Goal: Ask a question: Seek information or help from site administrators or community

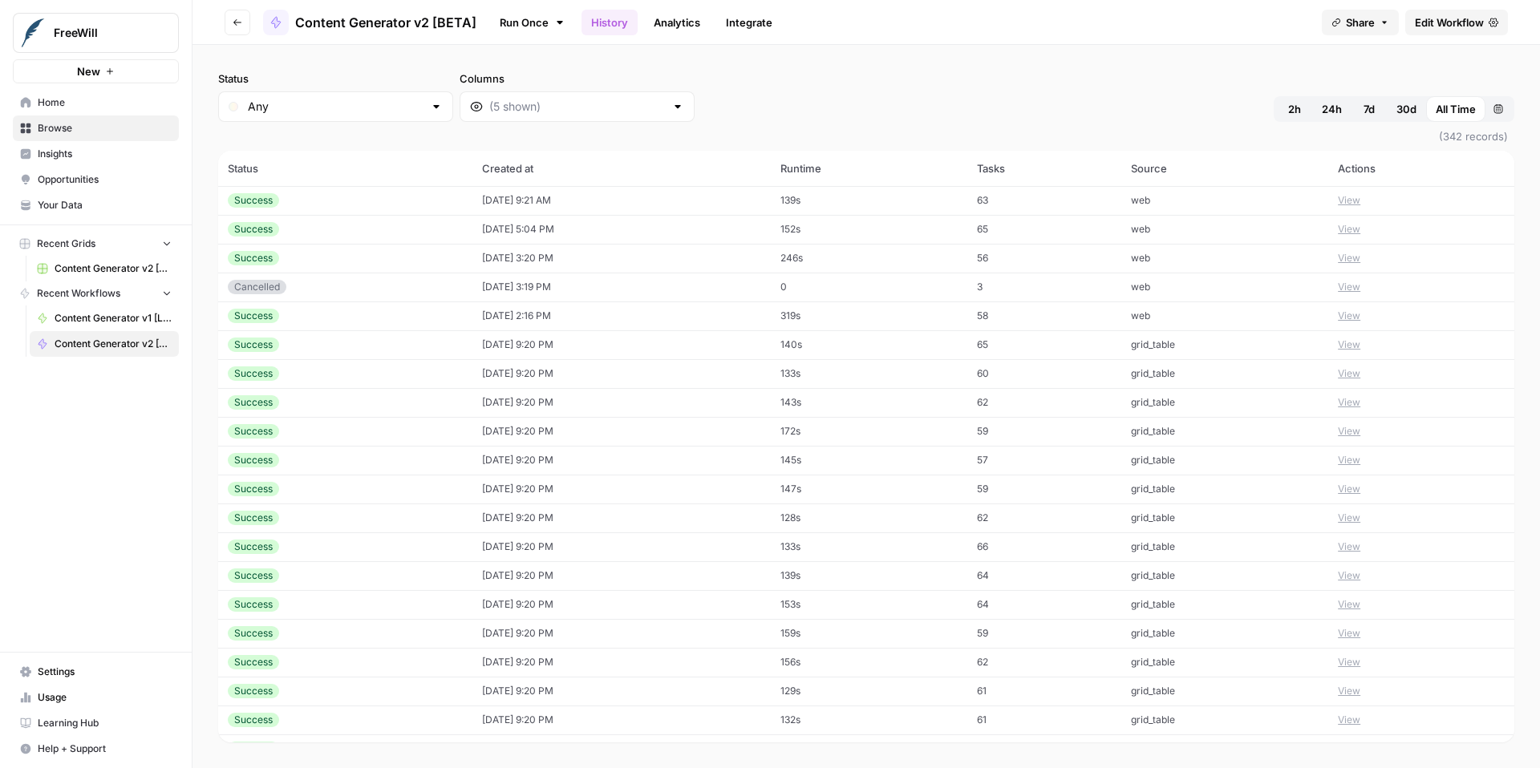
click at [1360, 200] on button "View" at bounding box center [1349, 200] width 22 height 14
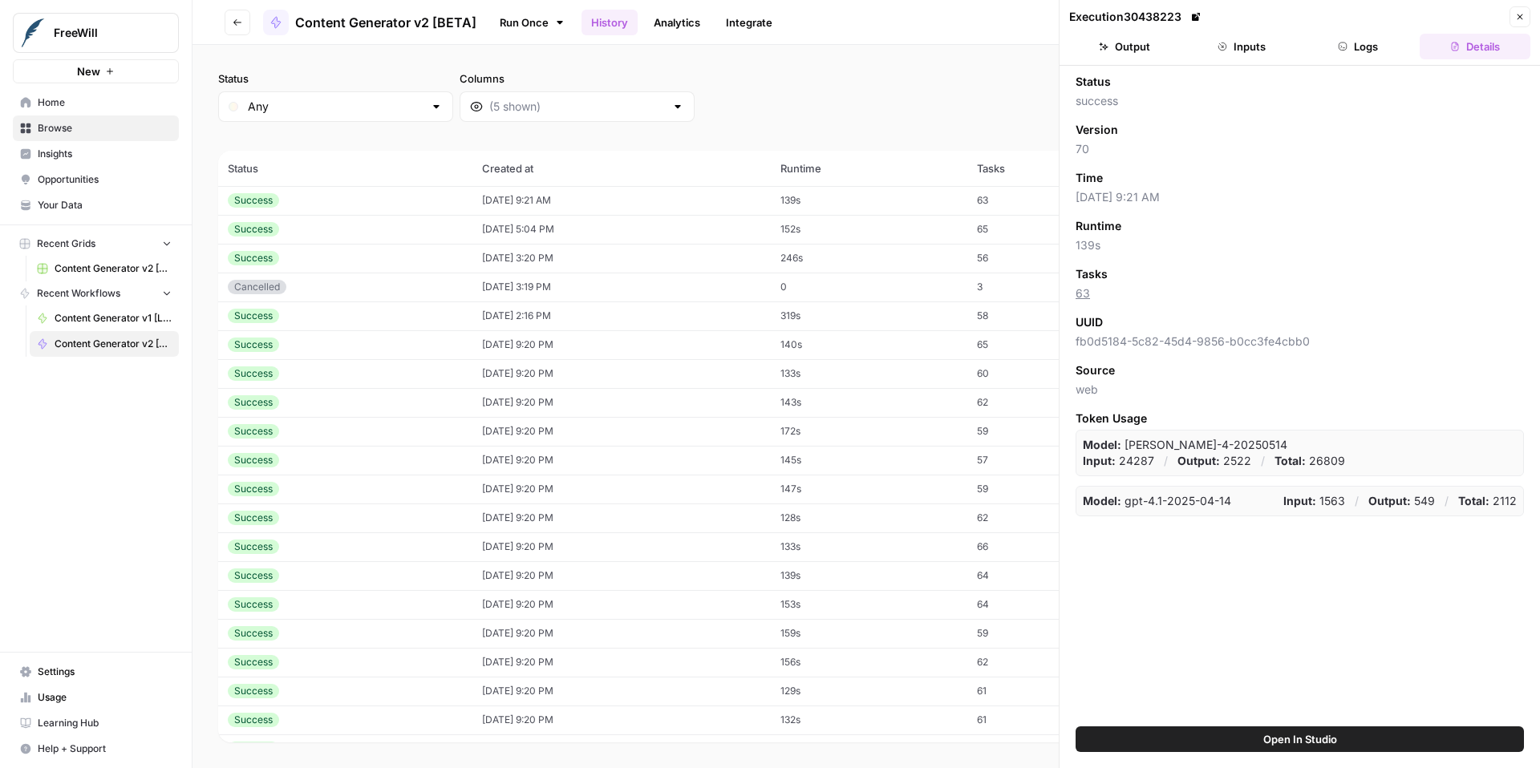
click at [1242, 37] on button "Inputs" at bounding box center [1241, 47] width 111 height 26
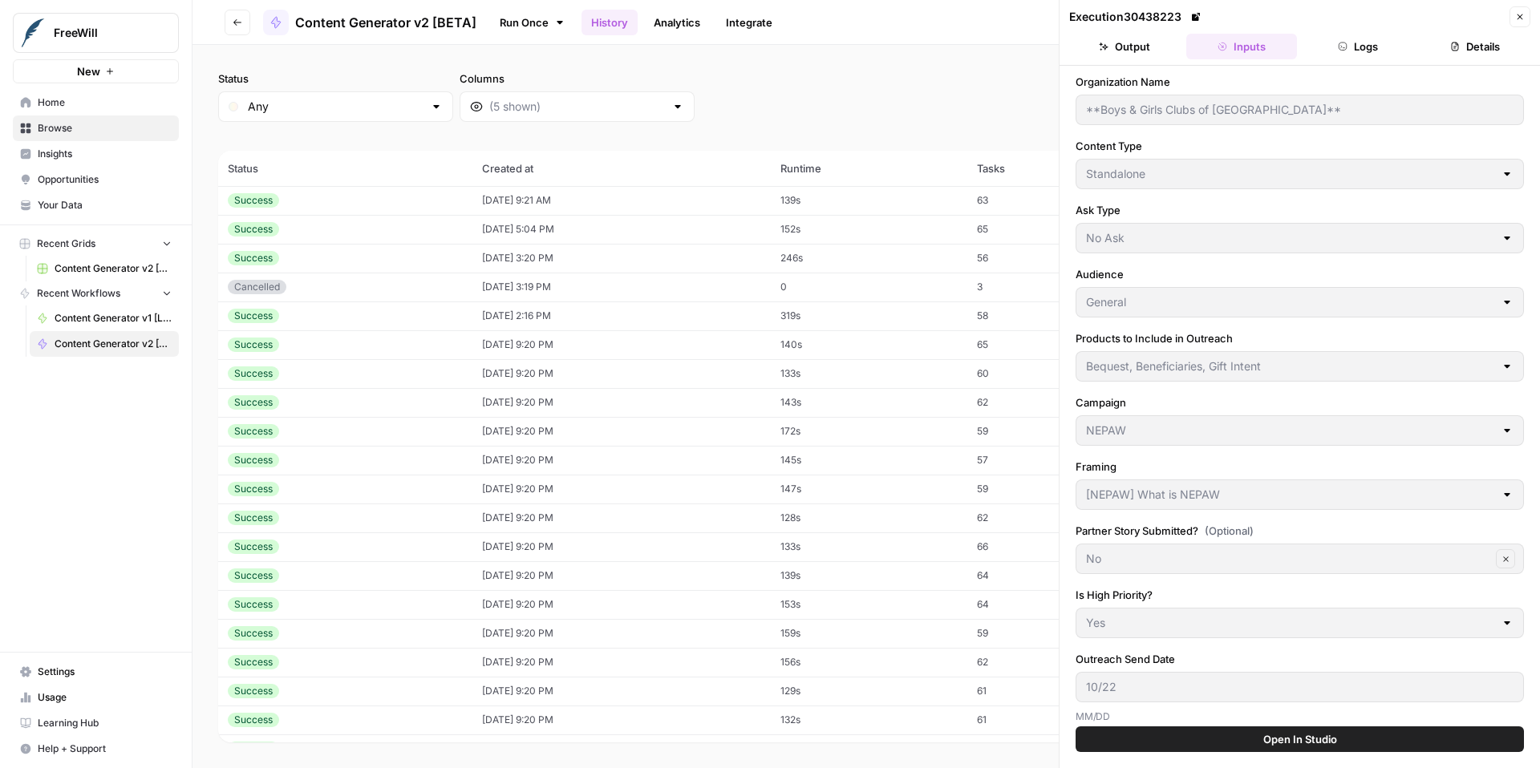
click at [1120, 51] on button "Output" at bounding box center [1124, 47] width 111 height 26
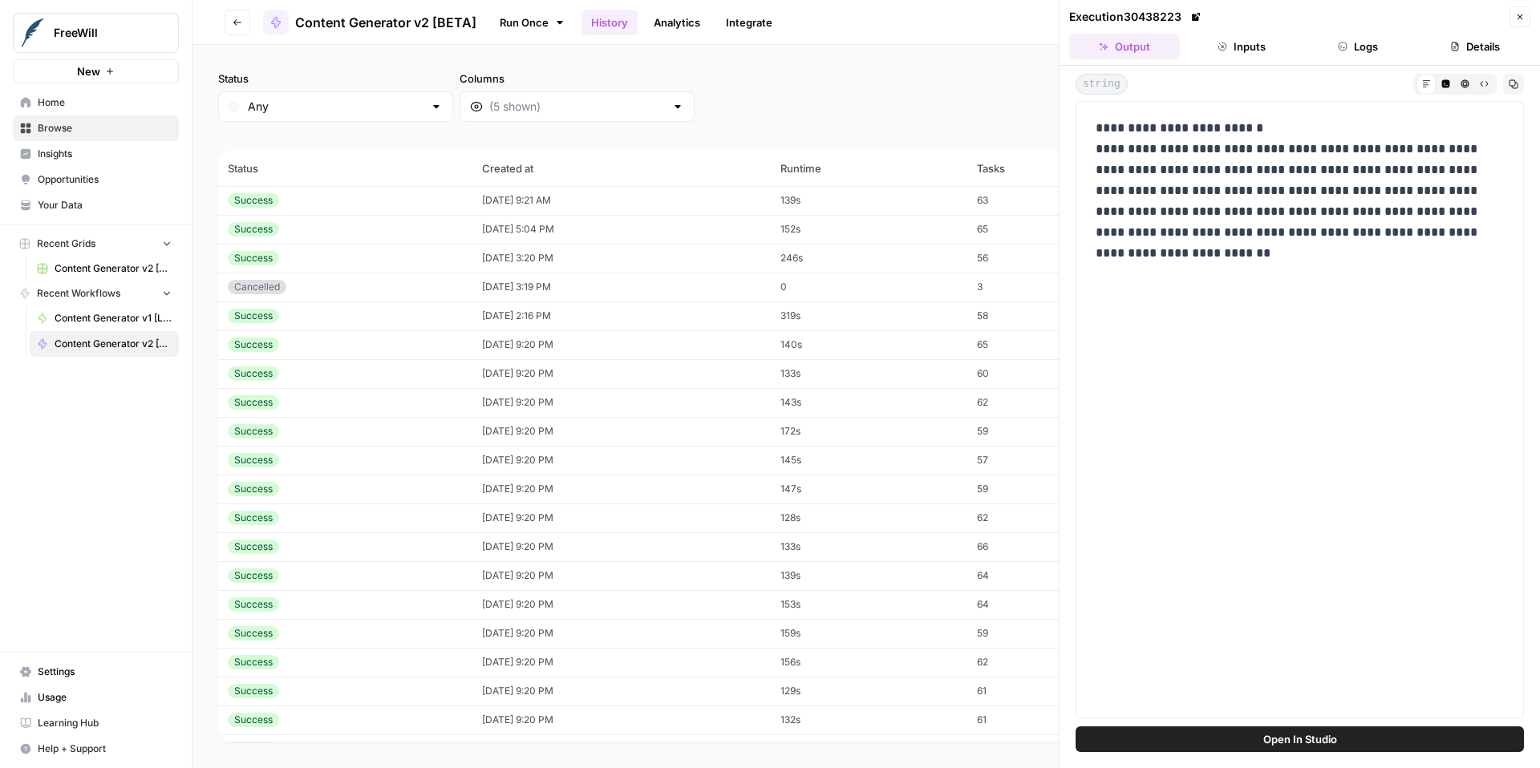
click at [1521, 22] on button "Close" at bounding box center [1519, 16] width 21 height 21
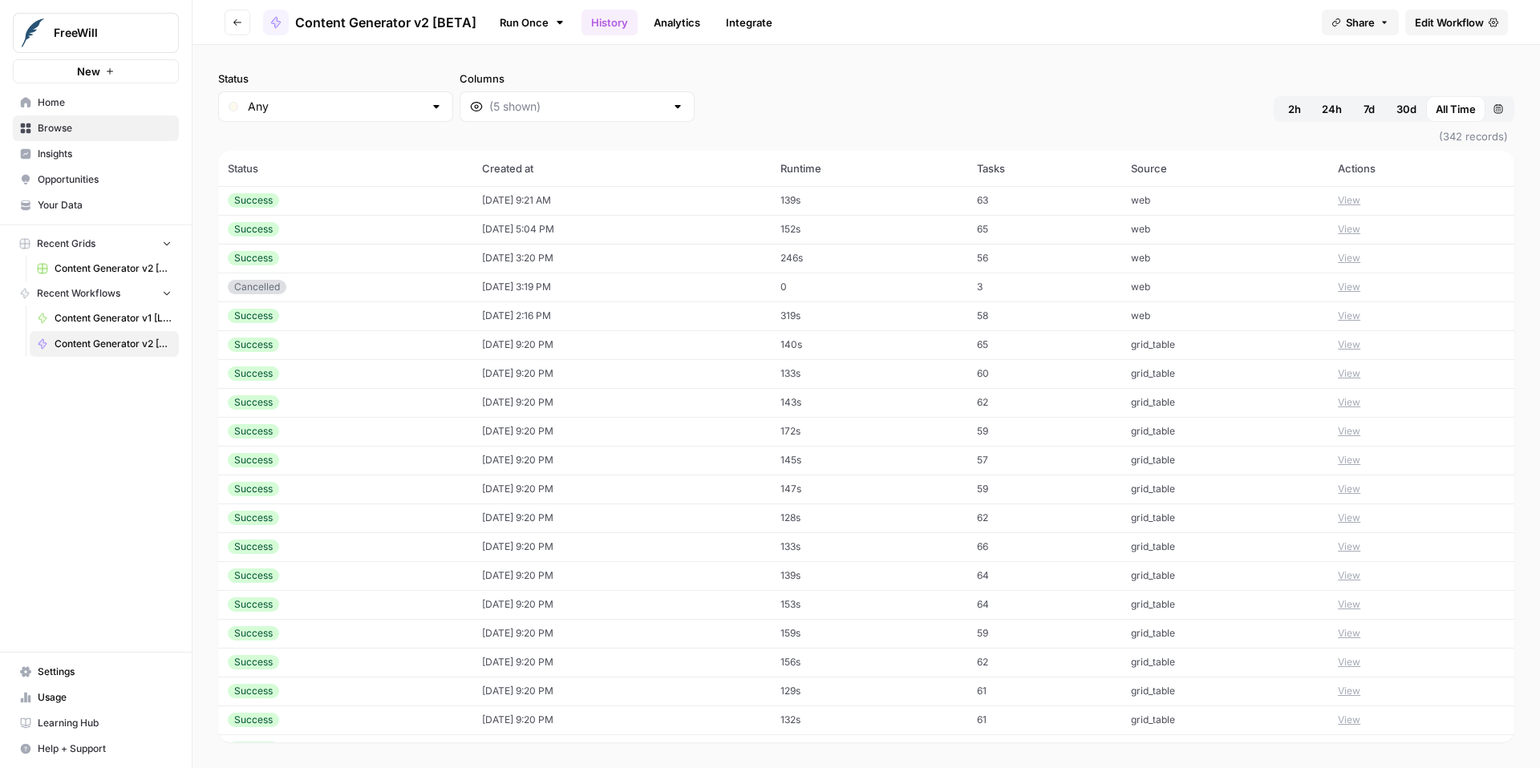
click at [238, 22] on icon "button" at bounding box center [237, 22] width 8 height 6
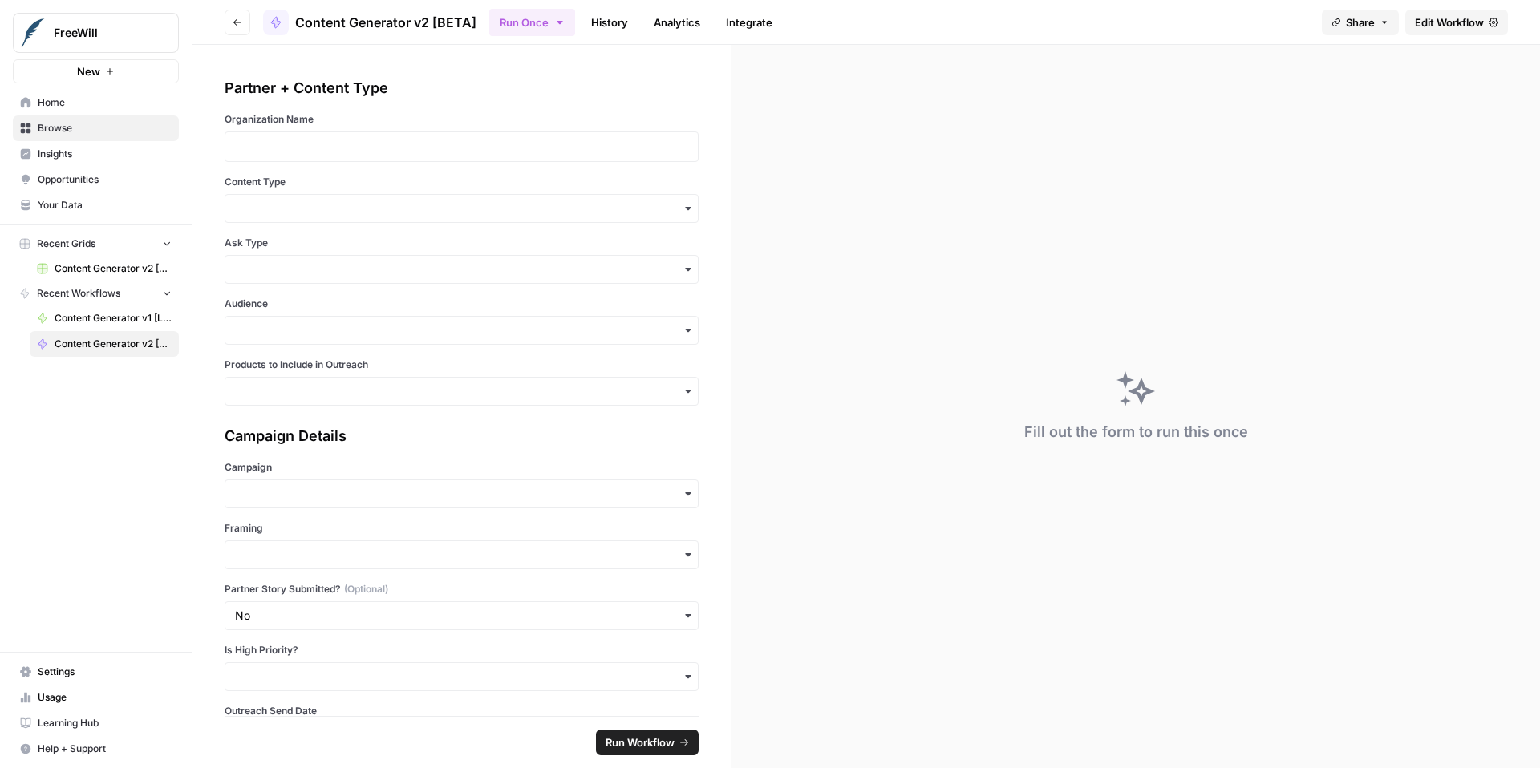
click at [238, 22] on icon "button" at bounding box center [237, 22] width 8 height 6
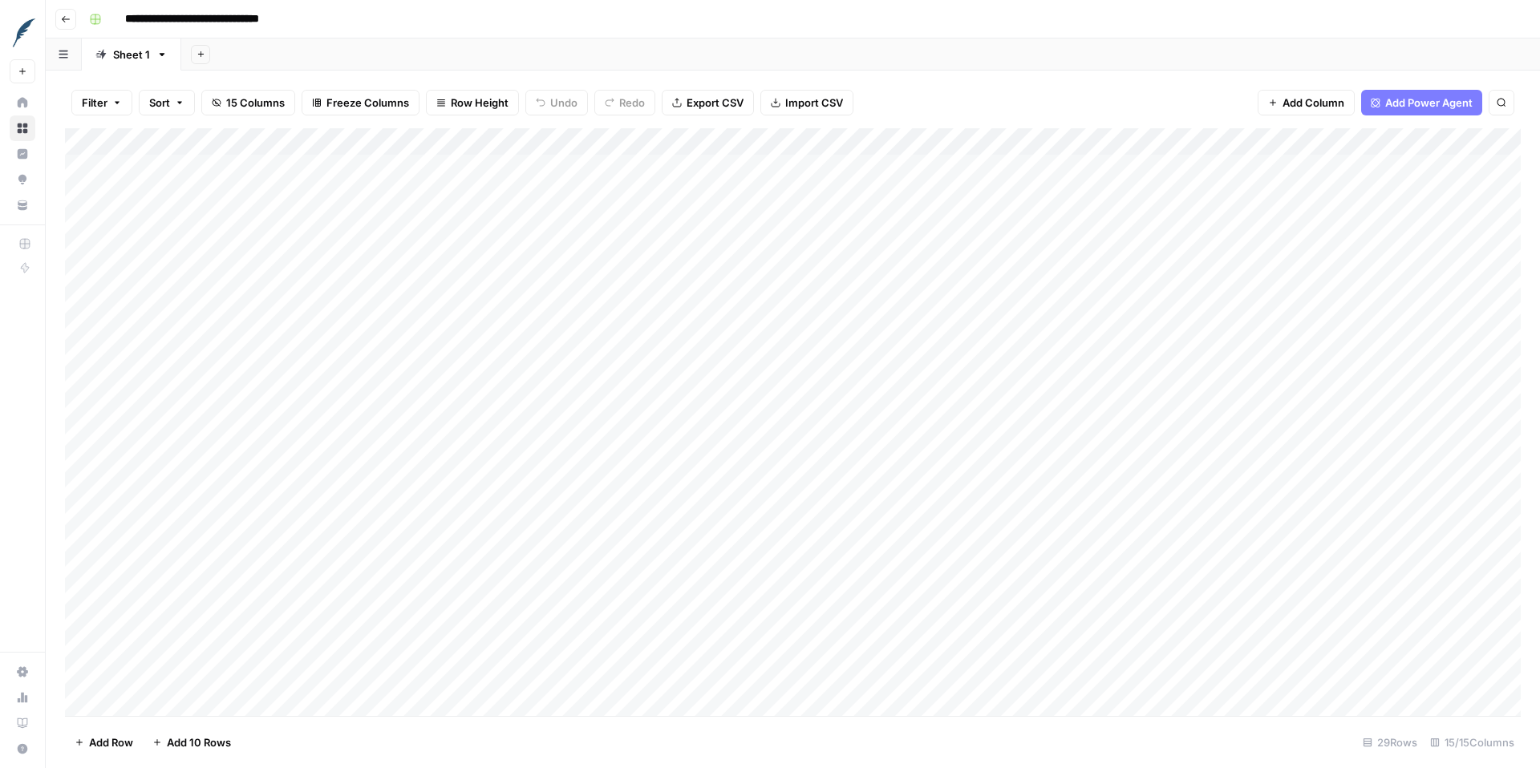
click at [71, 27] on button "Go back" at bounding box center [65, 19] width 21 height 21
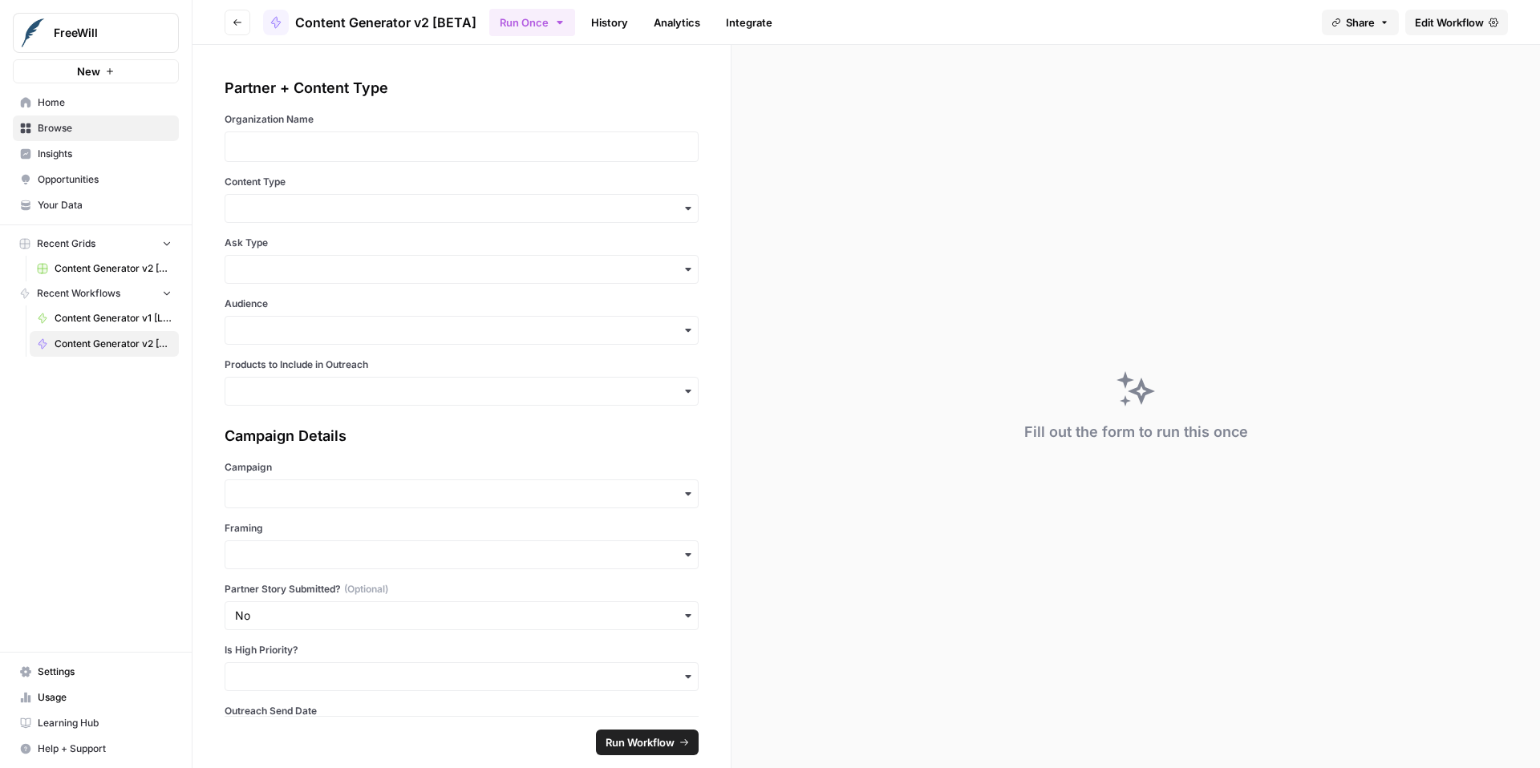
click at [83, 312] on span "Content Generator v1 [LIVE]" at bounding box center [113, 318] width 117 height 14
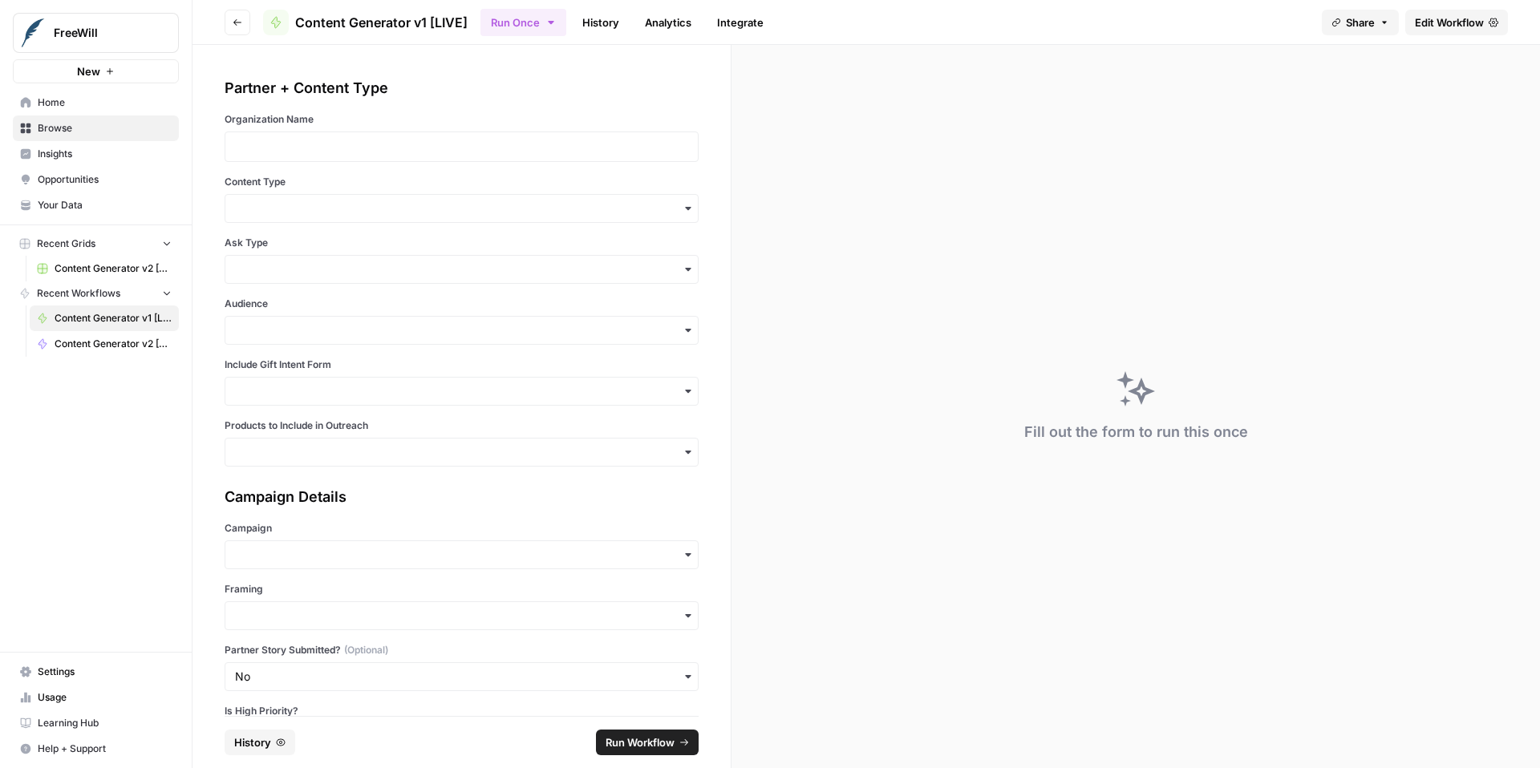
click at [593, 30] on link "History" at bounding box center [601, 23] width 56 height 26
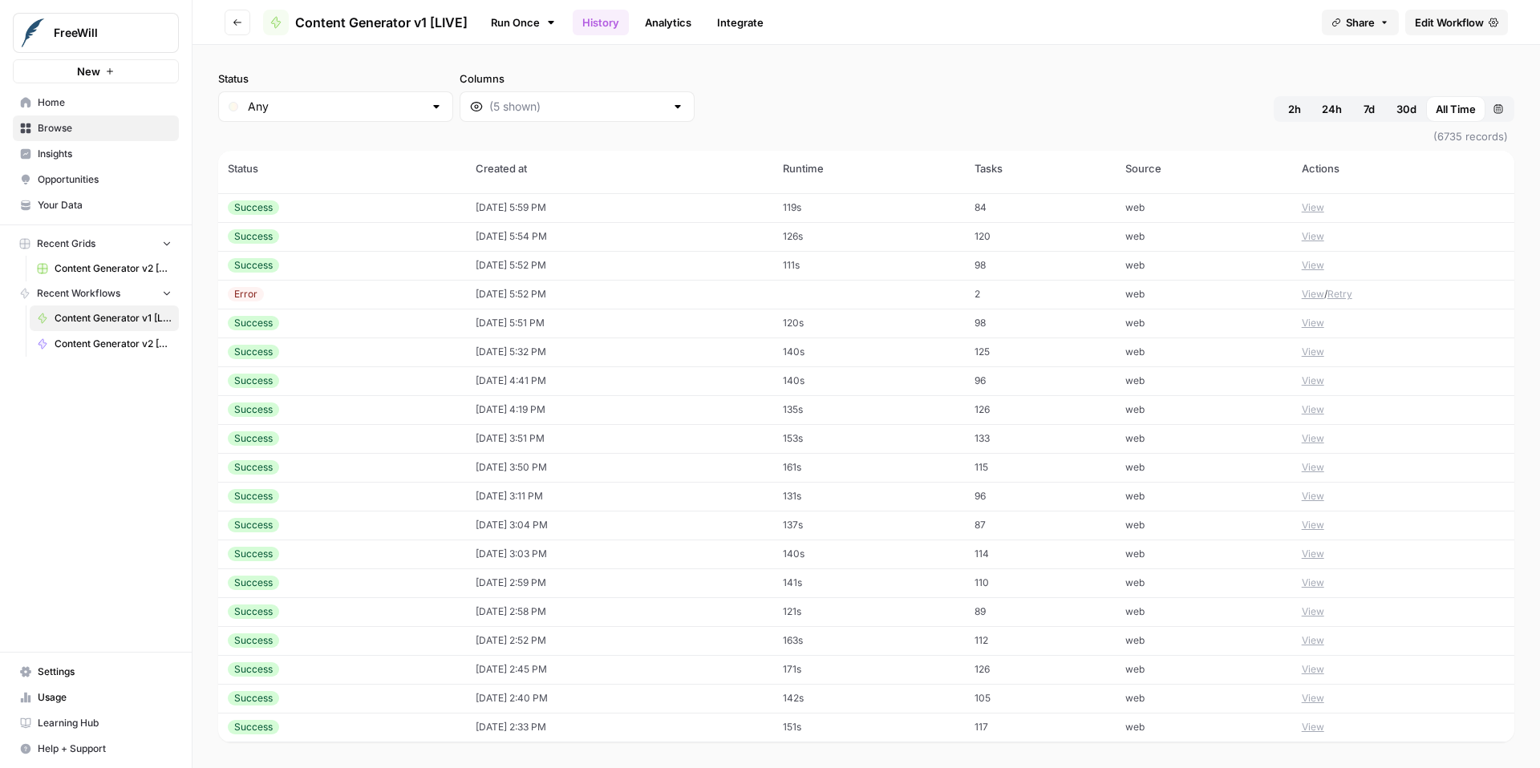
scroll to position [4209, 0]
click at [61, 674] on span "Settings" at bounding box center [105, 672] width 134 height 14
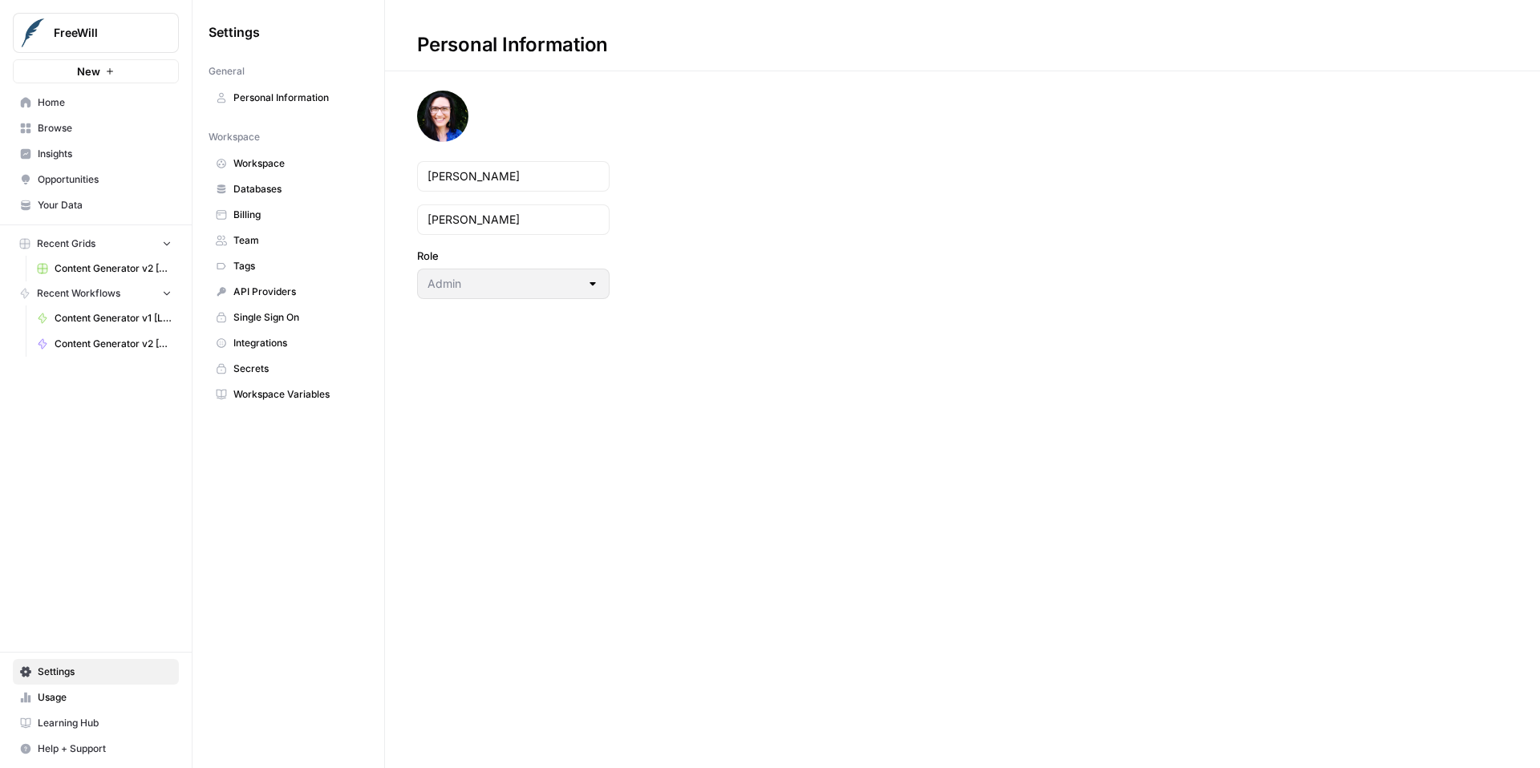
click at [304, 166] on span "Workspace" at bounding box center [297, 163] width 128 height 14
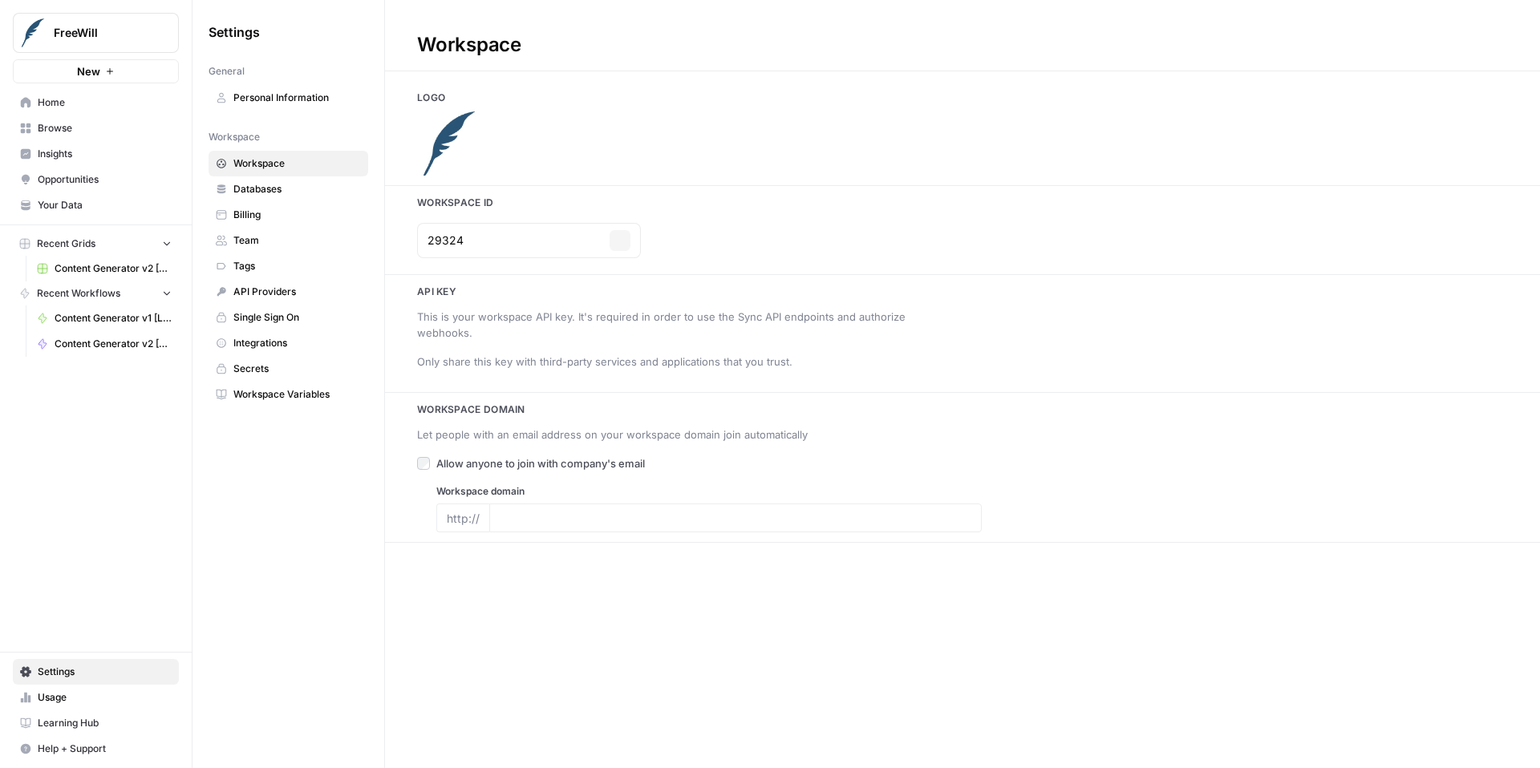
type input "freewill.com"
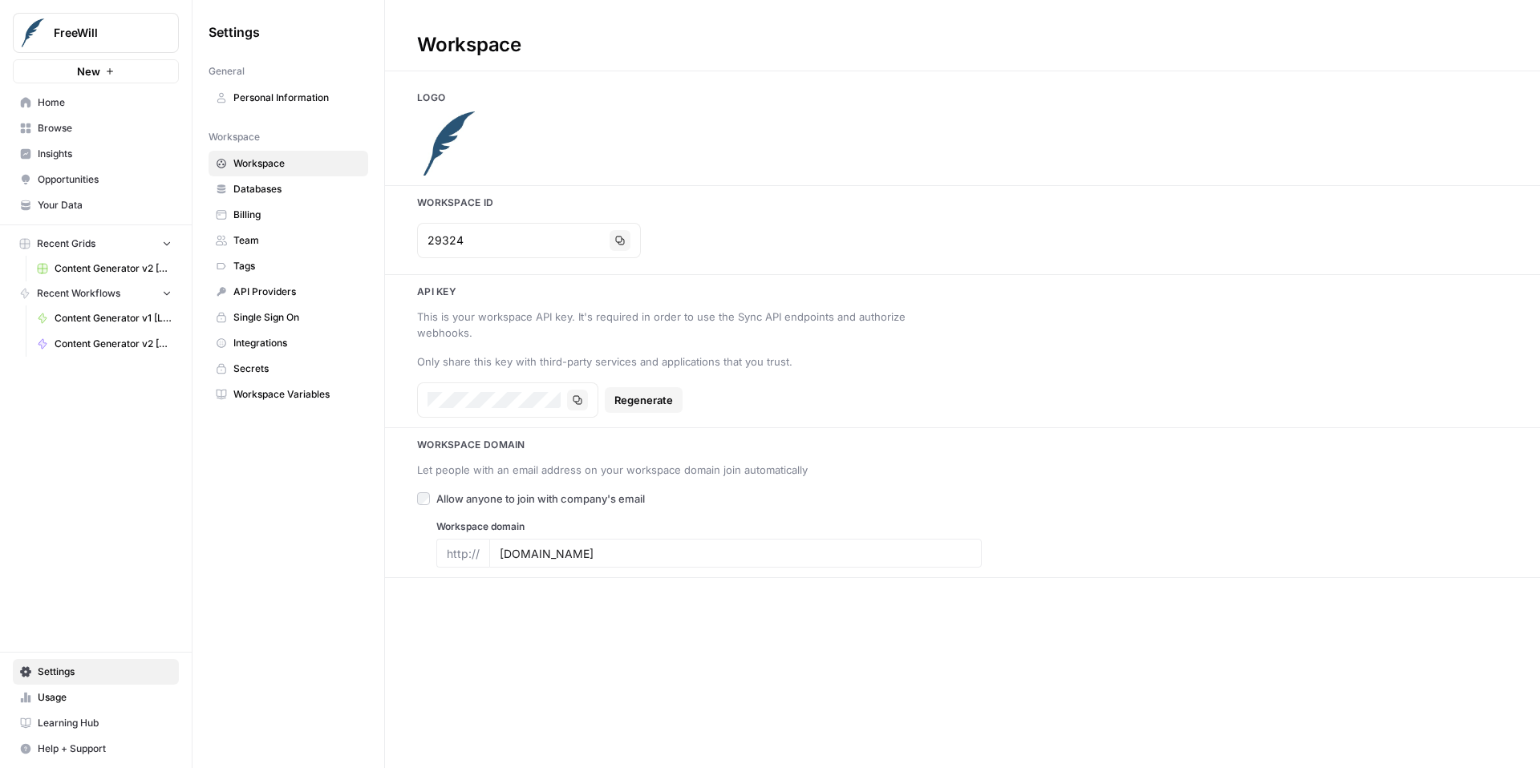
click at [282, 241] on span "Team" at bounding box center [297, 240] width 128 height 14
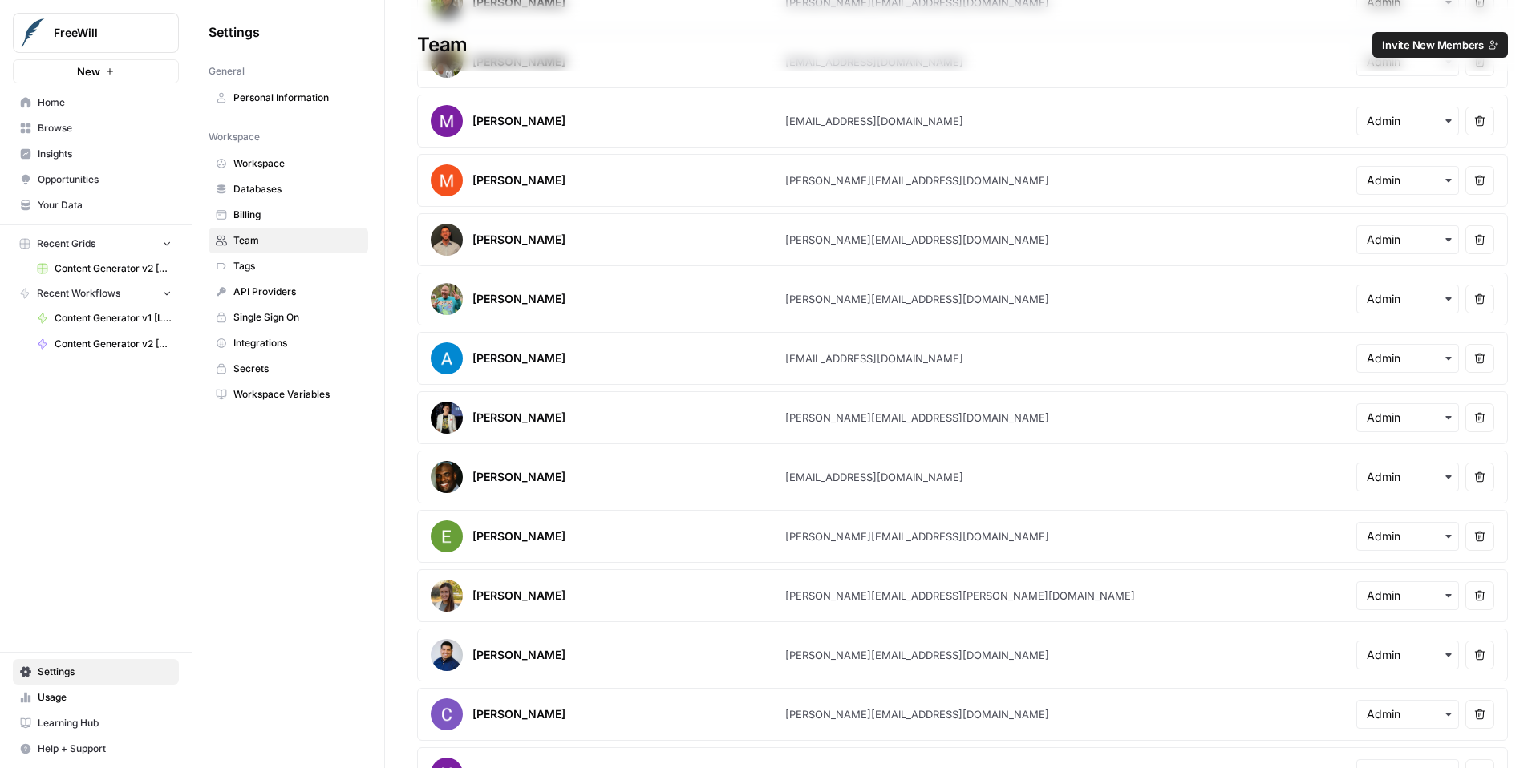
scroll to position [1247, 0]
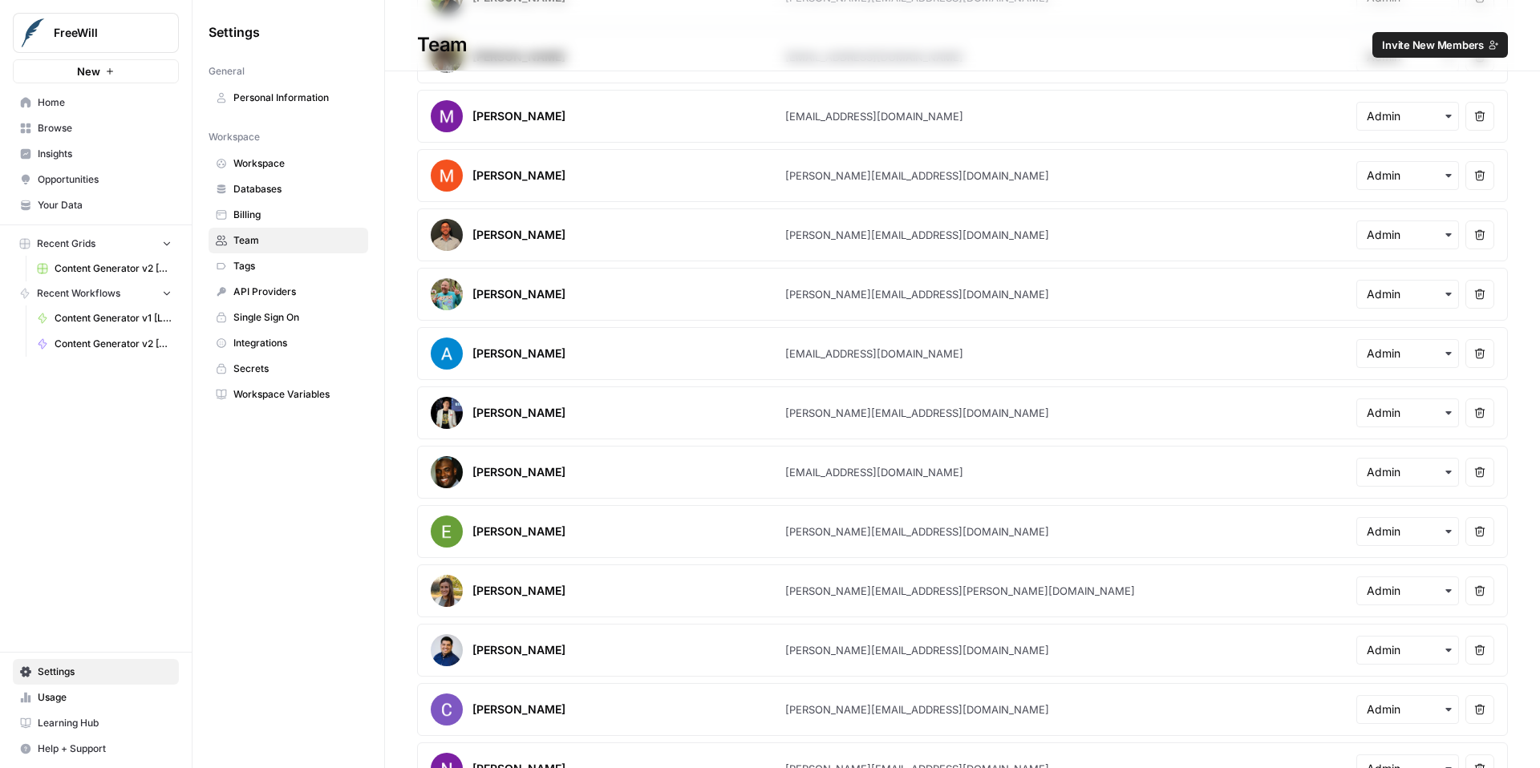
click at [308, 343] on span "Integrations" at bounding box center [297, 343] width 128 height 14
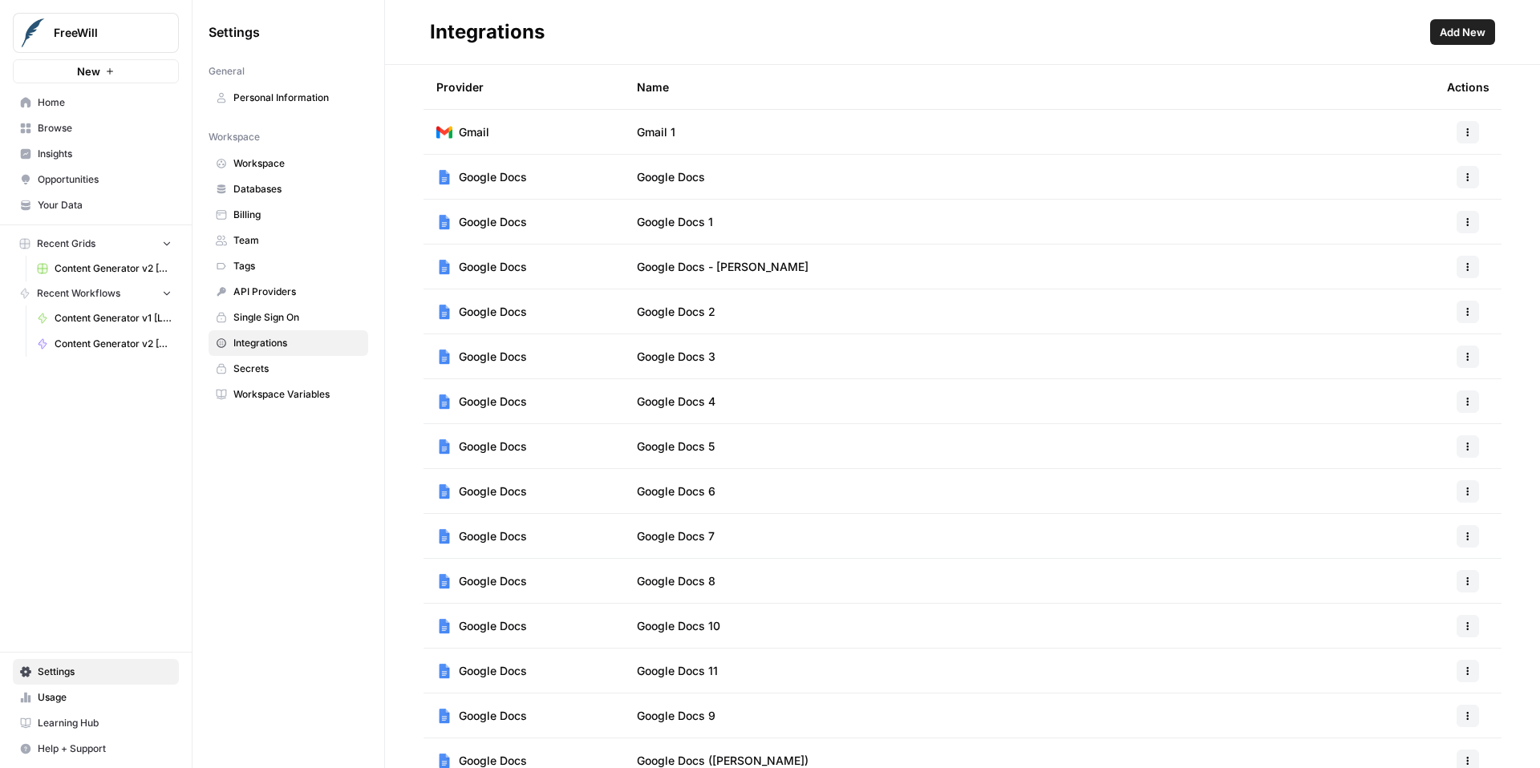
click at [279, 369] on span "Secrets" at bounding box center [297, 369] width 128 height 14
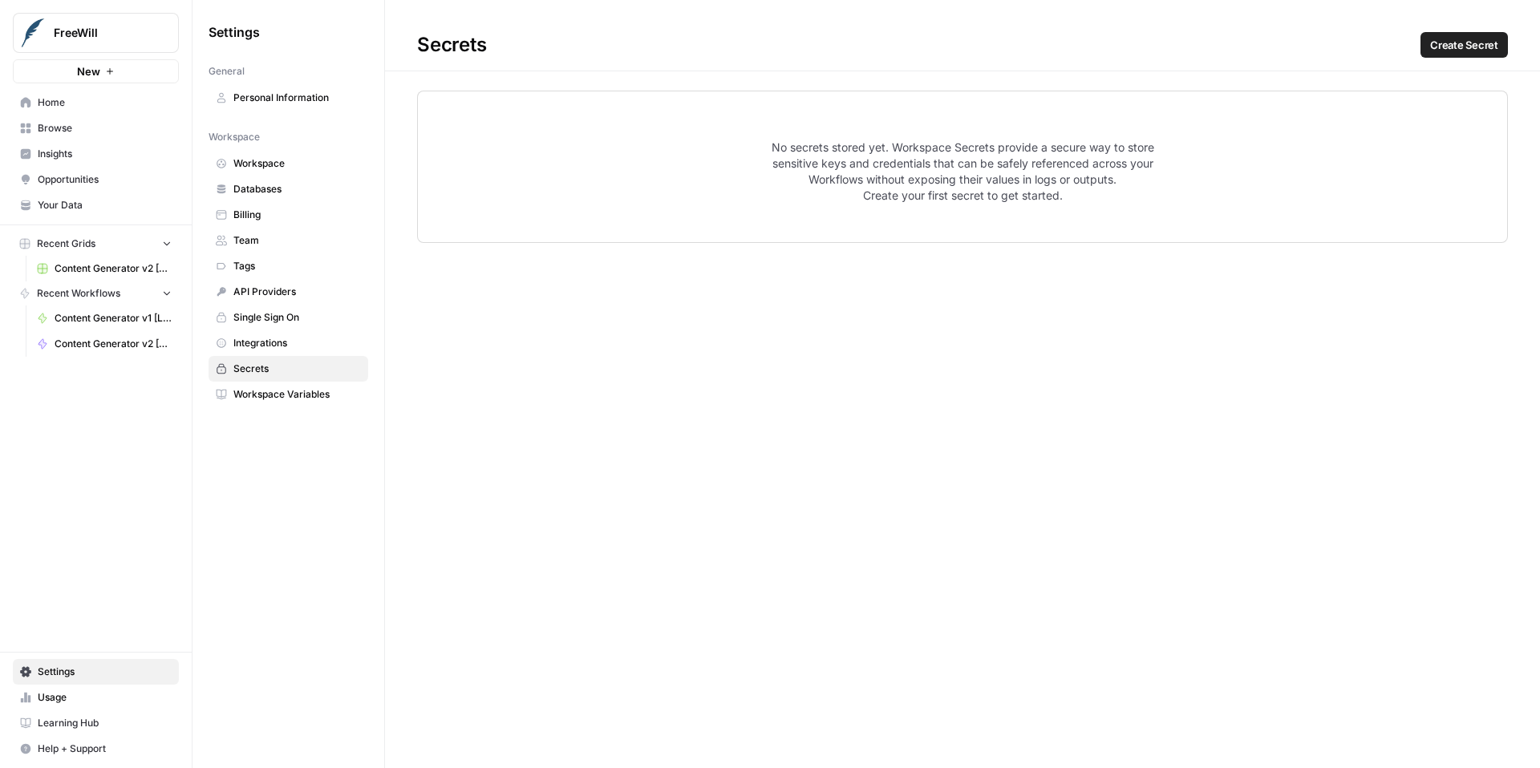
click at [107, 315] on span "Content Generator v1 [LIVE]" at bounding box center [113, 318] width 117 height 14
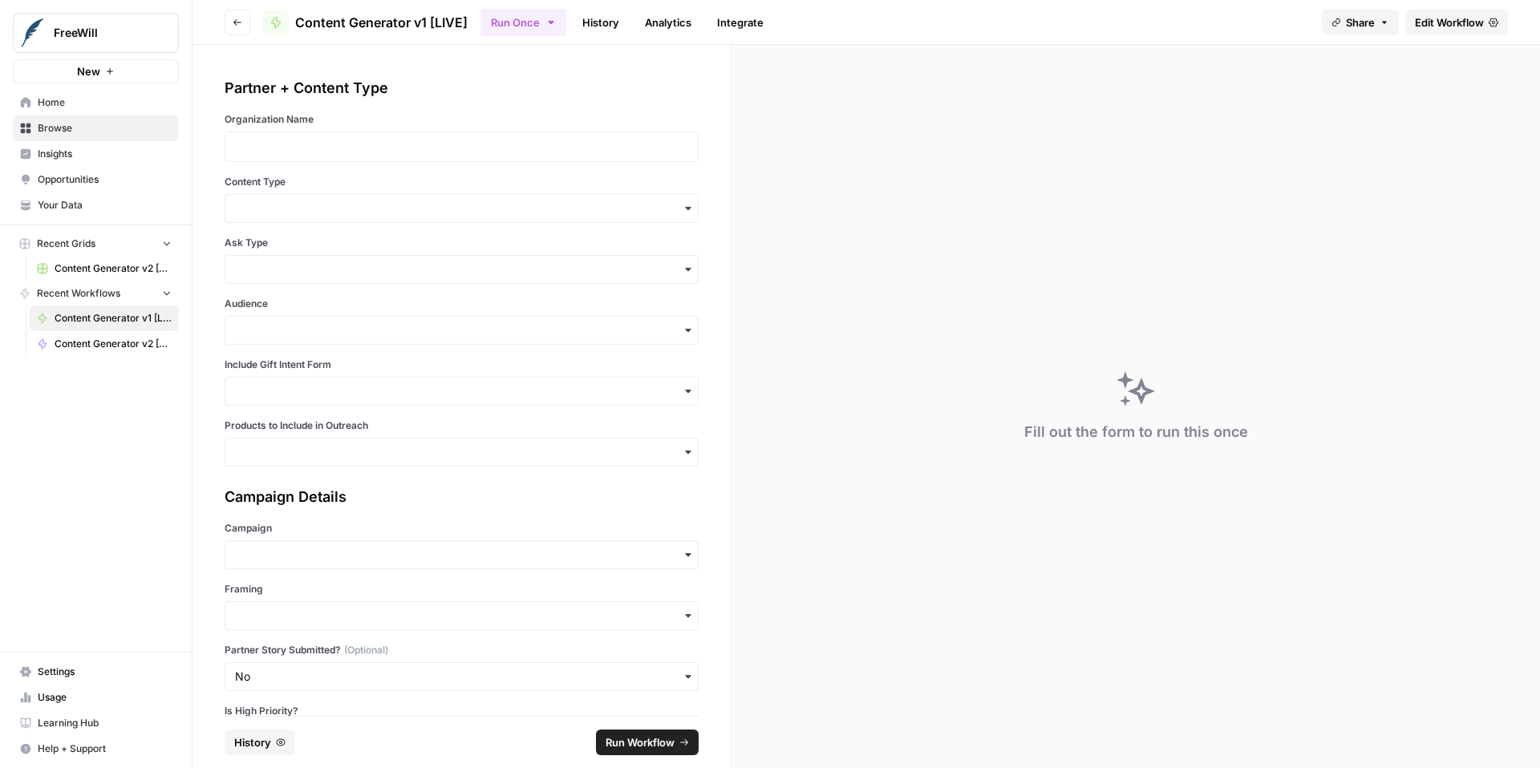
click at [1427, 26] on span "Edit Workflow" at bounding box center [1449, 22] width 69 height 16
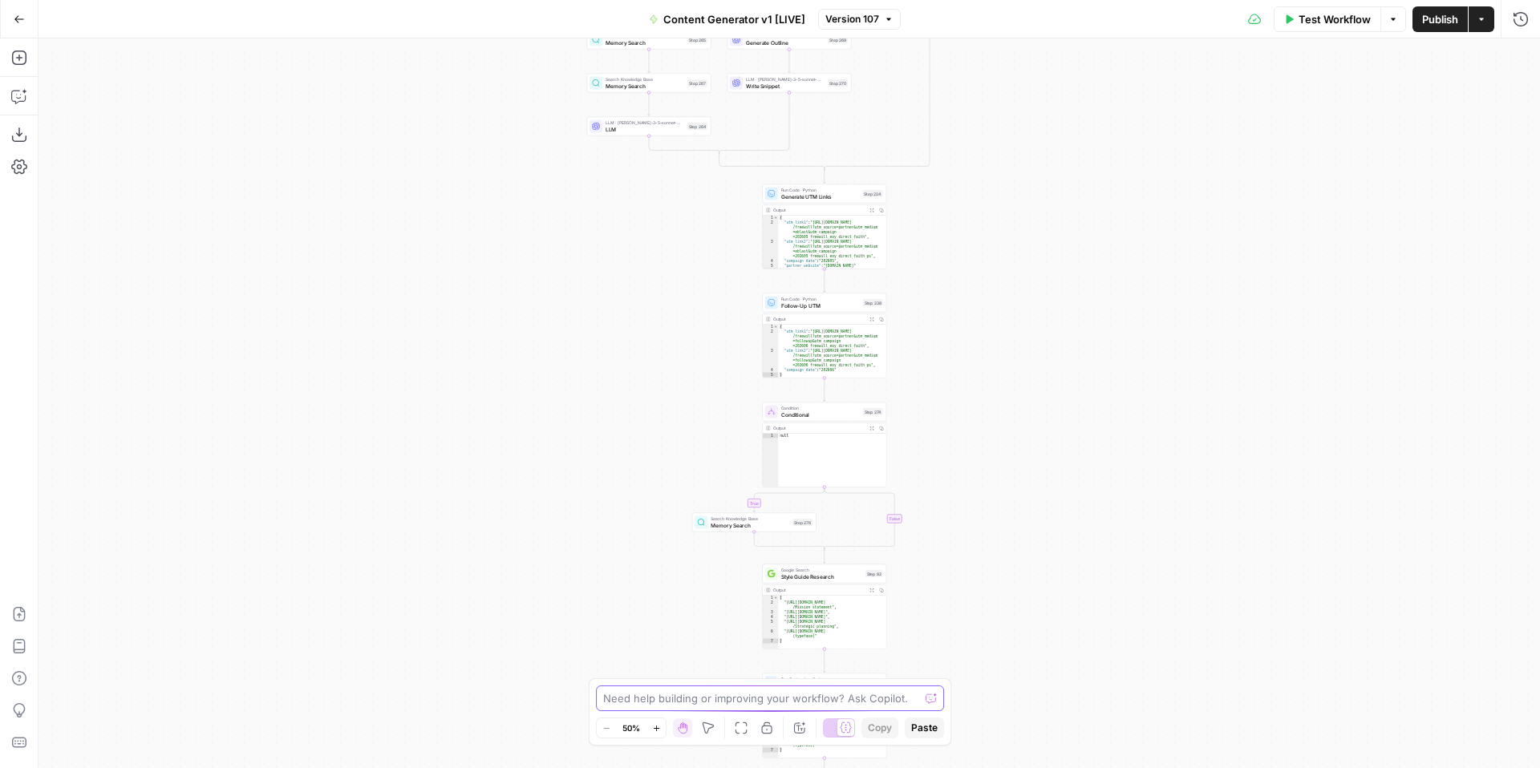
click at [726, 696] on textarea at bounding box center [761, 699] width 316 height 16
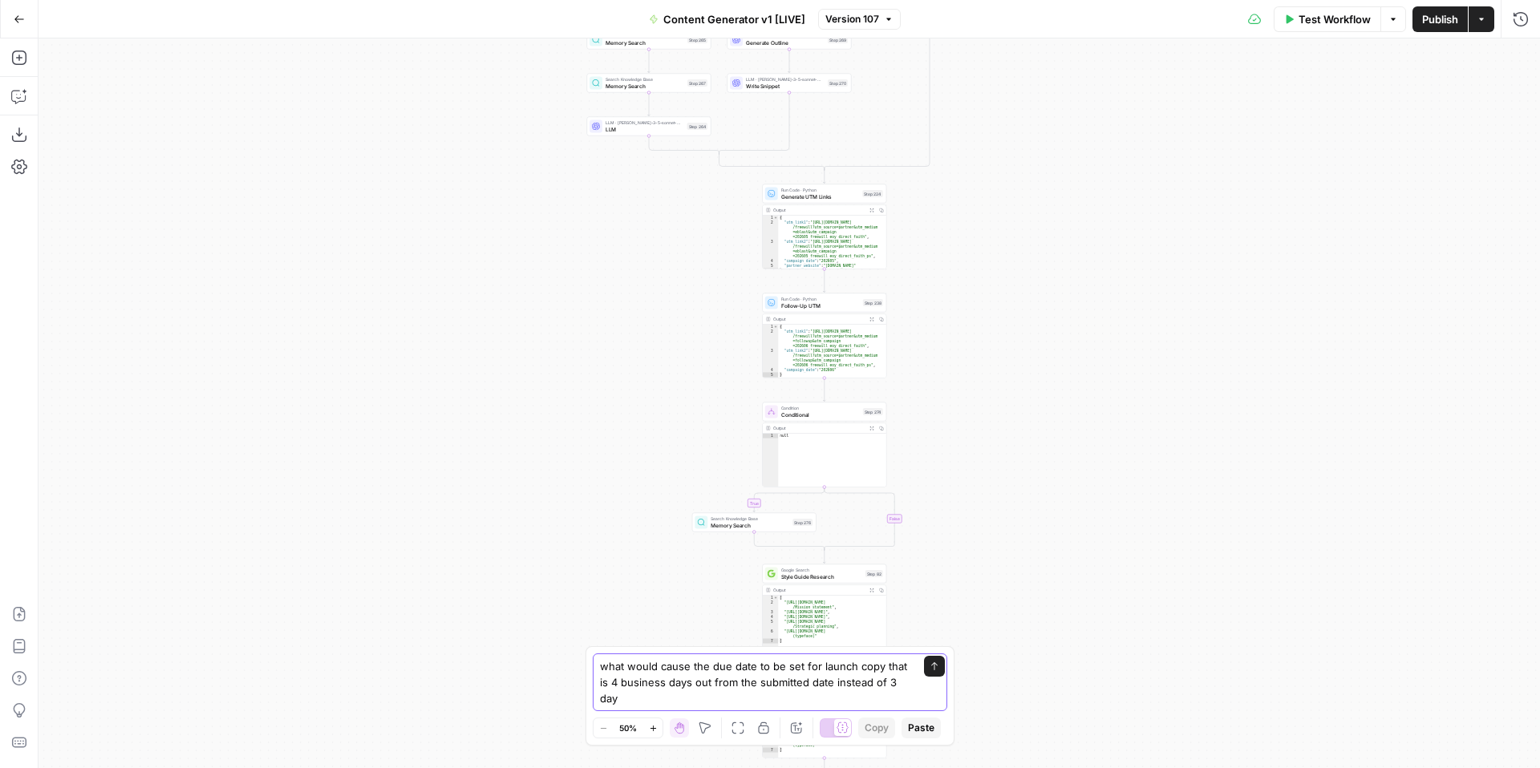
type textarea "what would cause the due date to be set for launch copy that is 4 business days…"
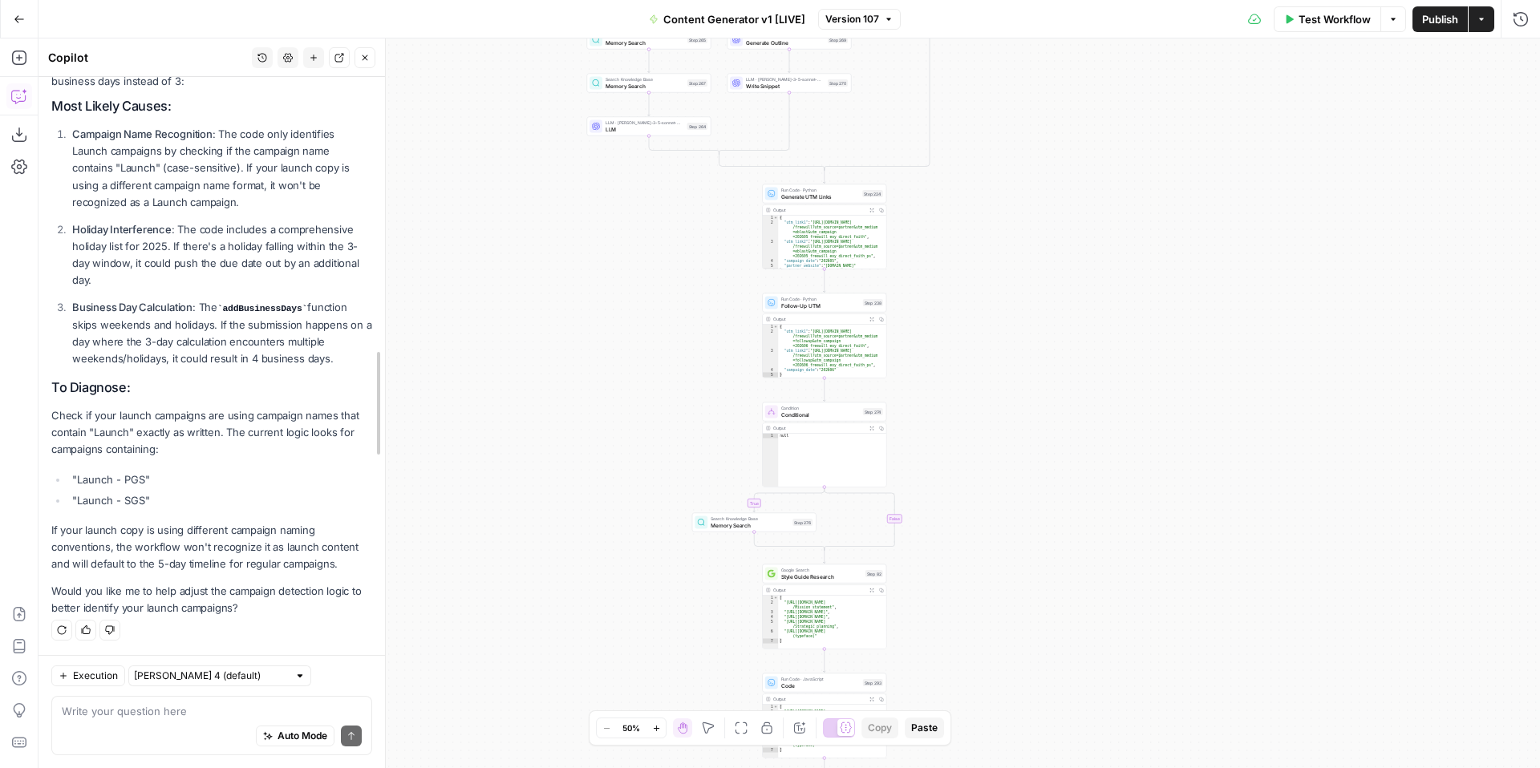
scroll to position [386, 0]
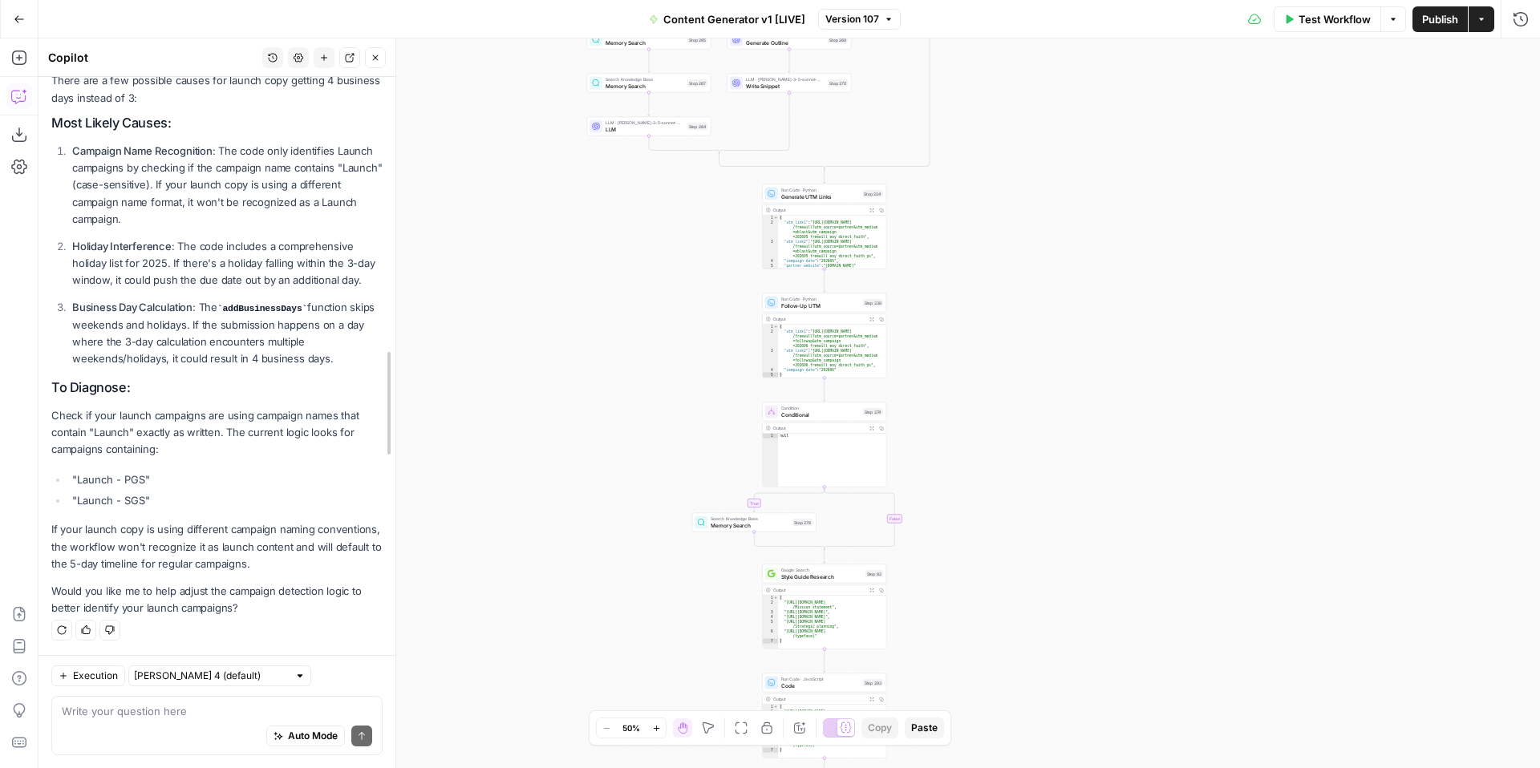
drag, startPoint x: 339, startPoint y: 355, endPoint x: 396, endPoint y: 358, distance: 57.0
click at [396, 358] on div at bounding box center [395, 403] width 16 height 730
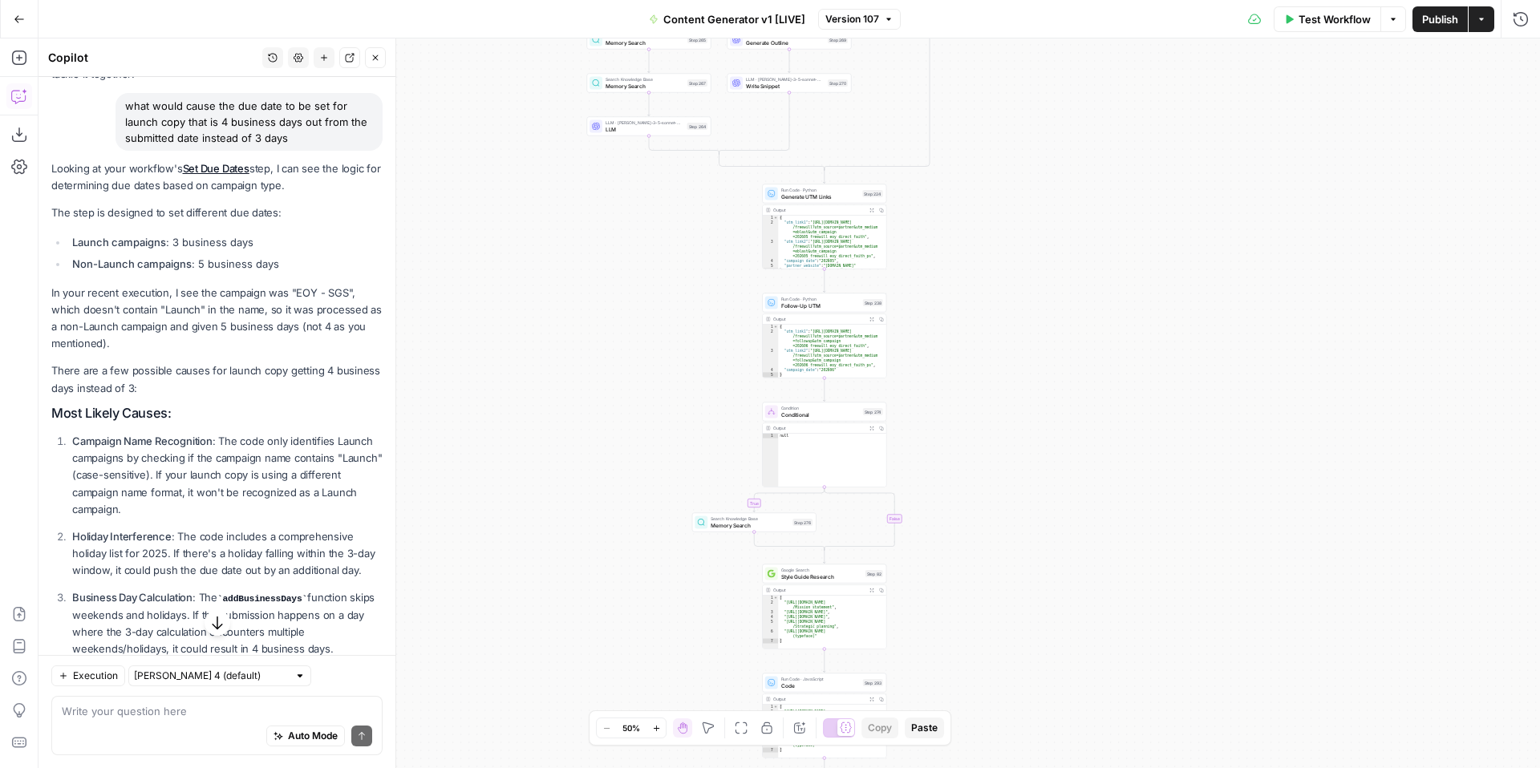
scroll to position [120, 0]
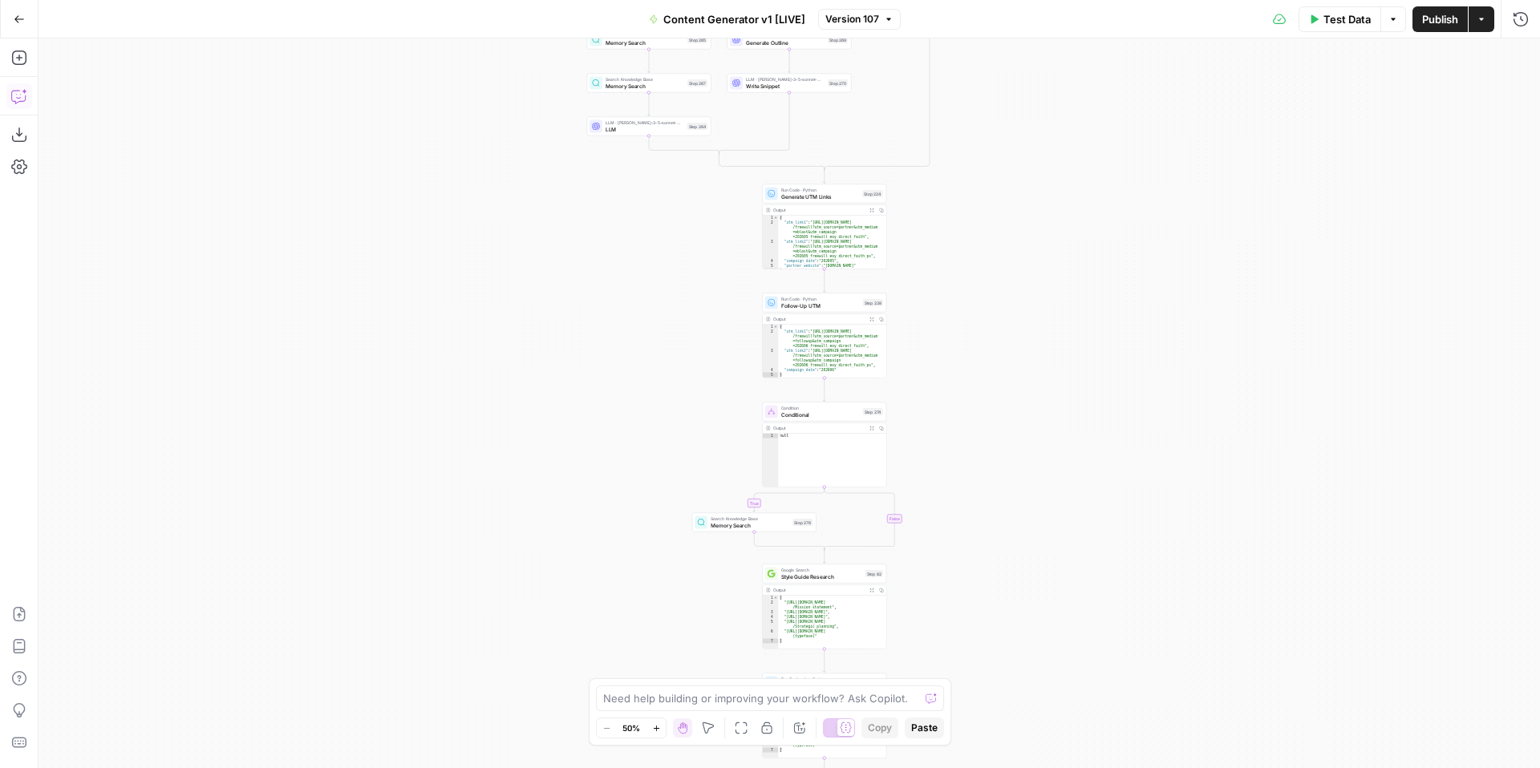
click at [26, 101] on icon "button" at bounding box center [19, 96] width 16 height 16
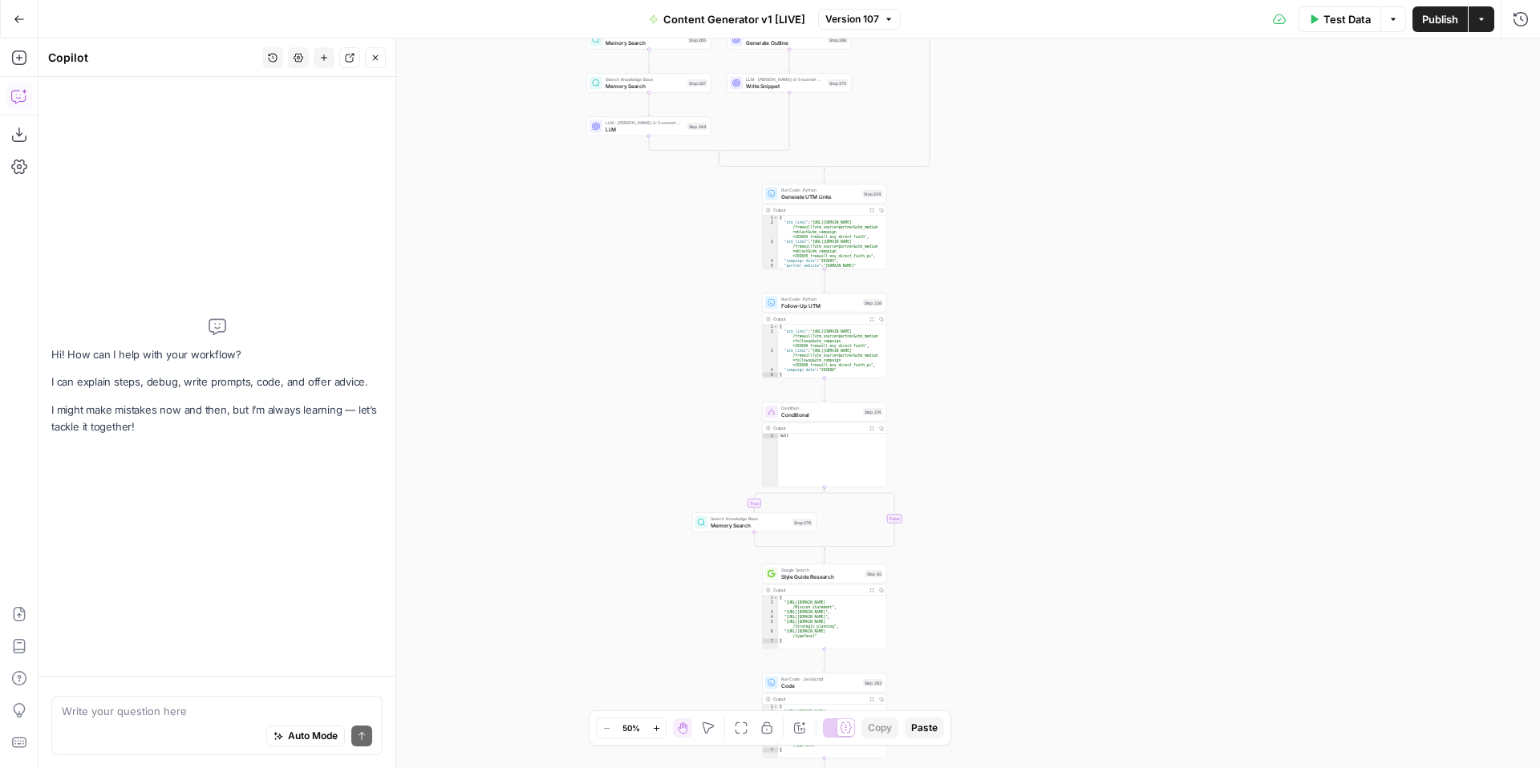
click at [272, 61] on icon "button" at bounding box center [273, 58] width 9 height 9
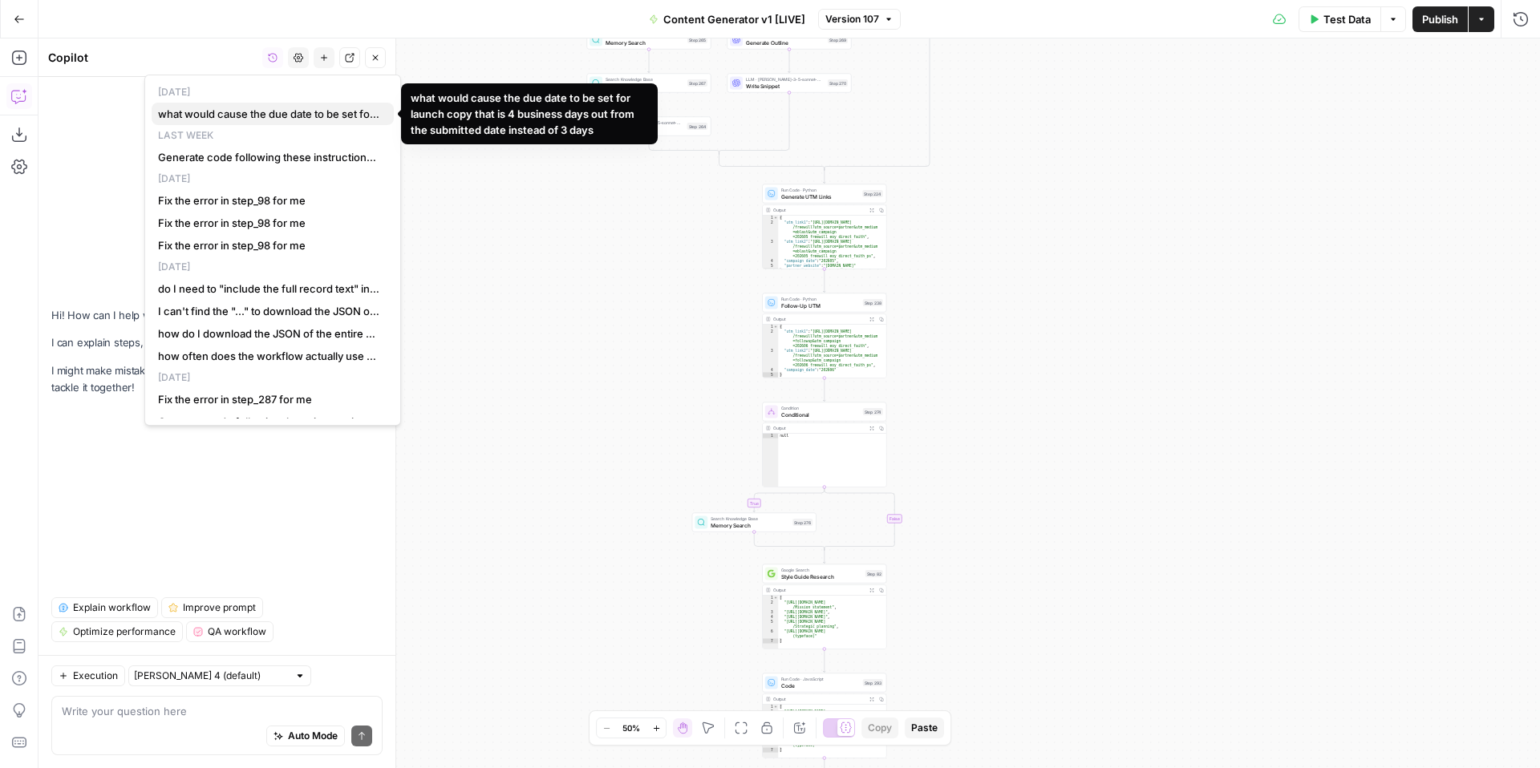
click at [269, 116] on span "what would cause the due date to be set for launch copy that is 4 business days…" at bounding box center [269, 114] width 223 height 16
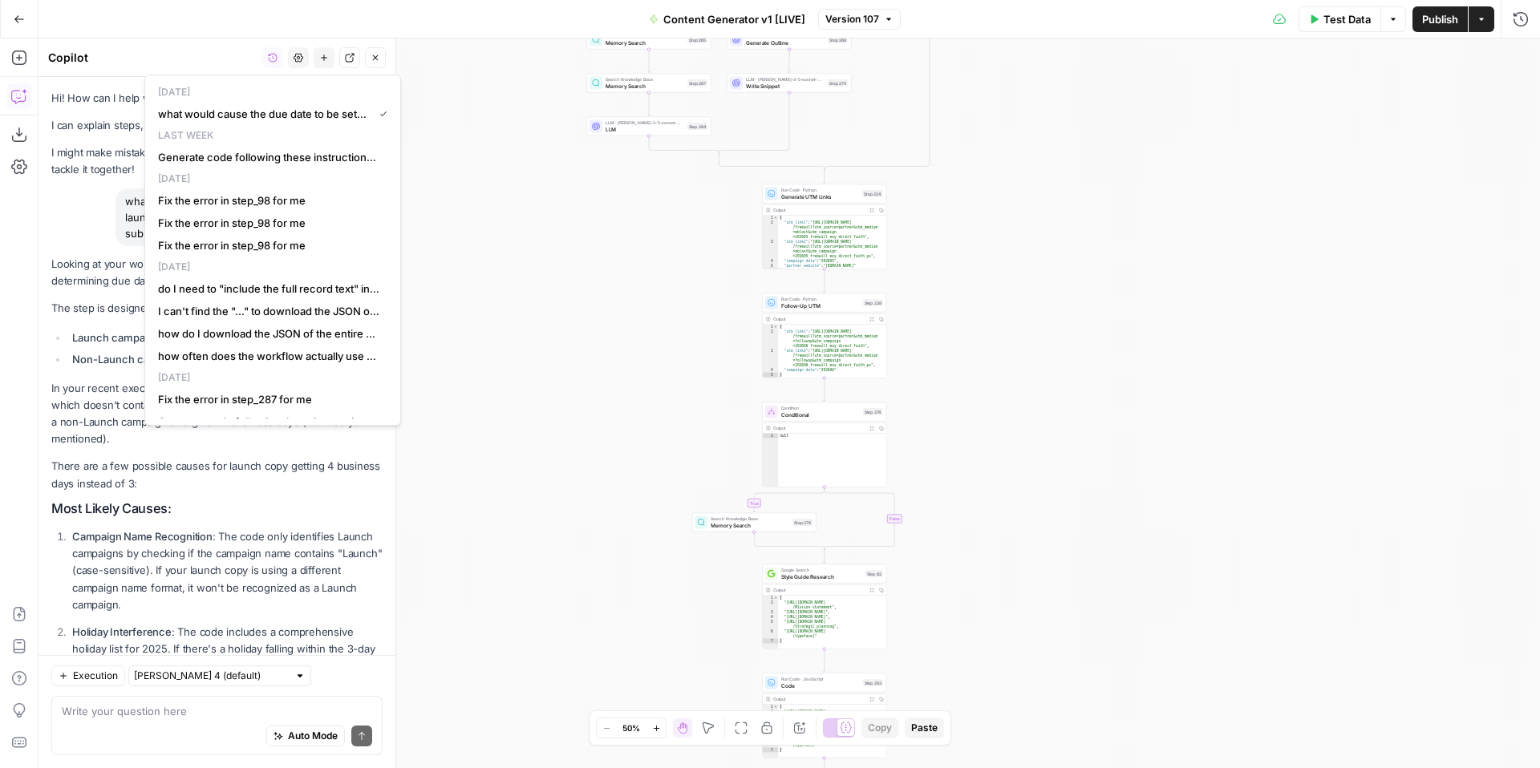
scroll to position [386, 0]
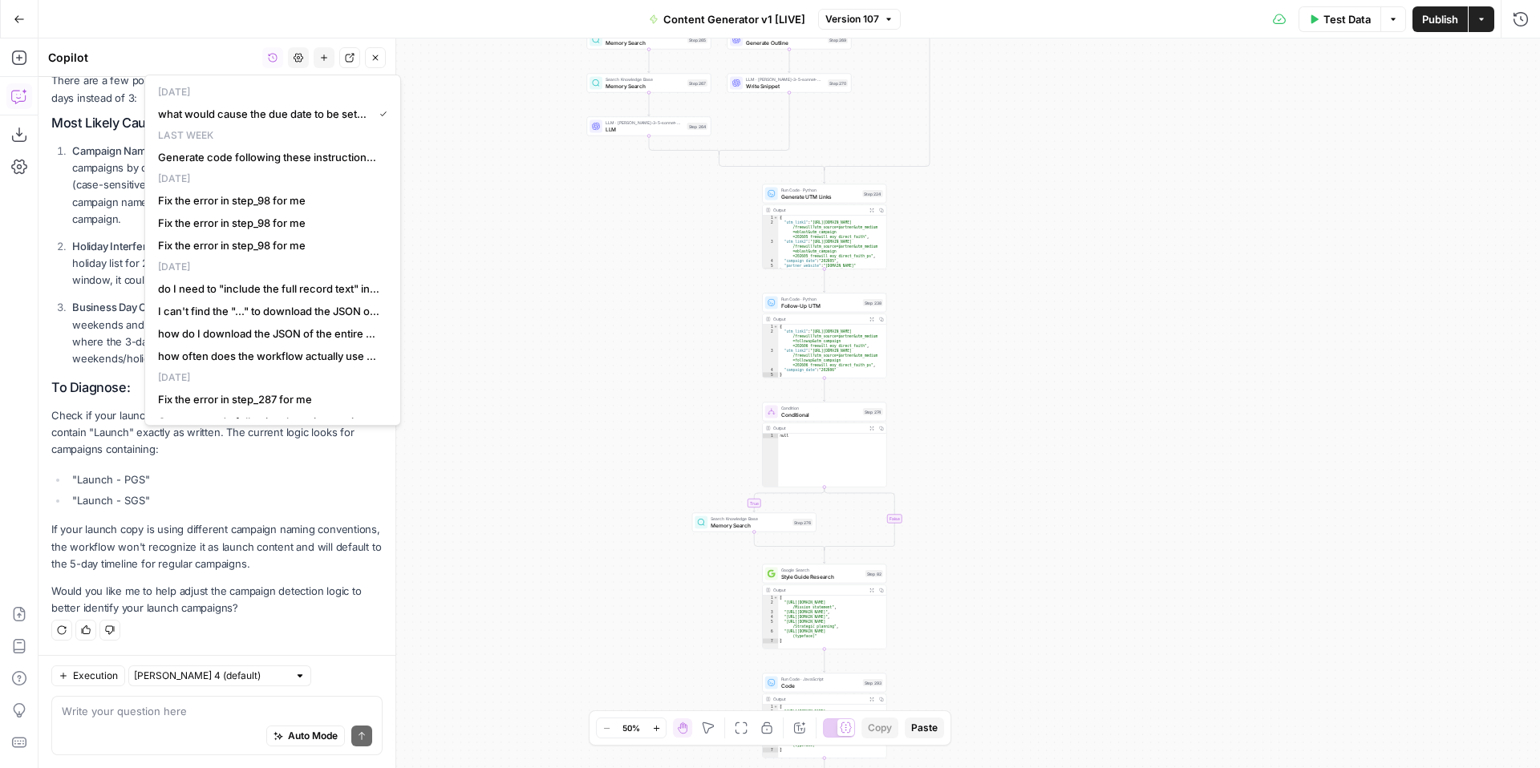
click at [149, 548] on p "Would you like me to help adjust the campaign detection logic to better identif…" at bounding box center [216, 600] width 331 height 34
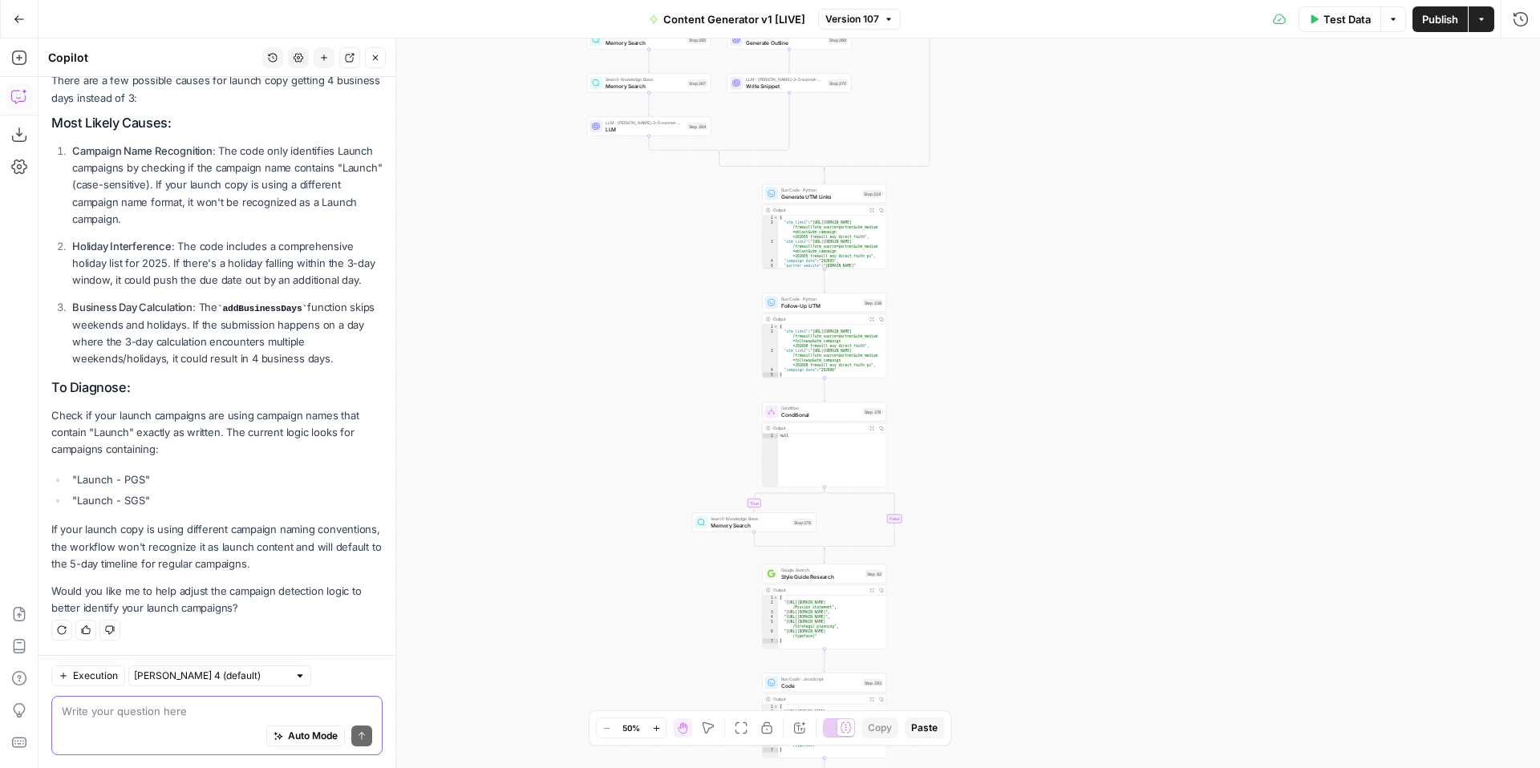
click at [170, 548] on textarea at bounding box center [217, 711] width 310 height 16
type textarea "N"
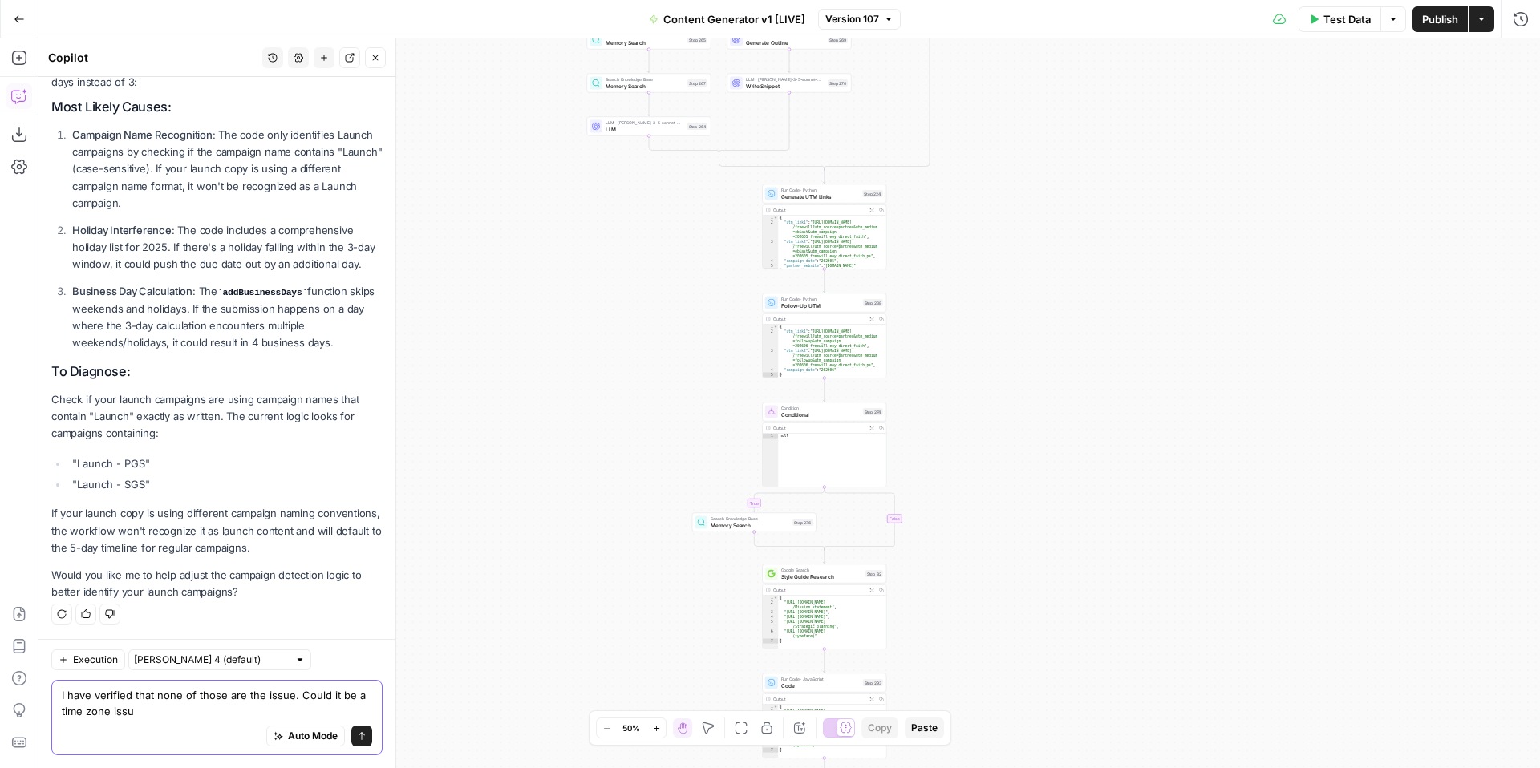
type textarea "I have verified that none of those are the issue. Could it be a time zone issue"
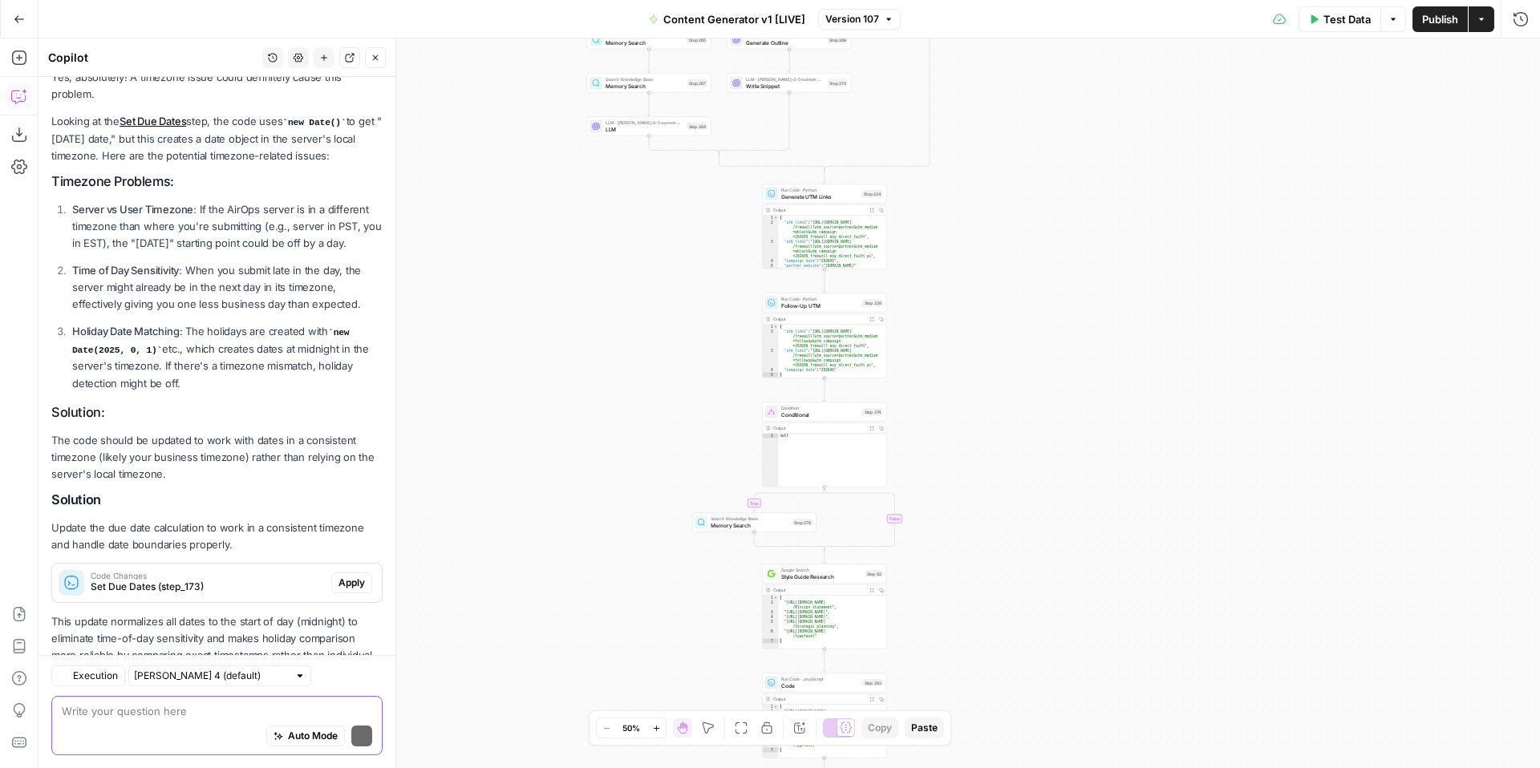
scroll to position [1041, 0]
